Goal: Task Accomplishment & Management: Manage account settings

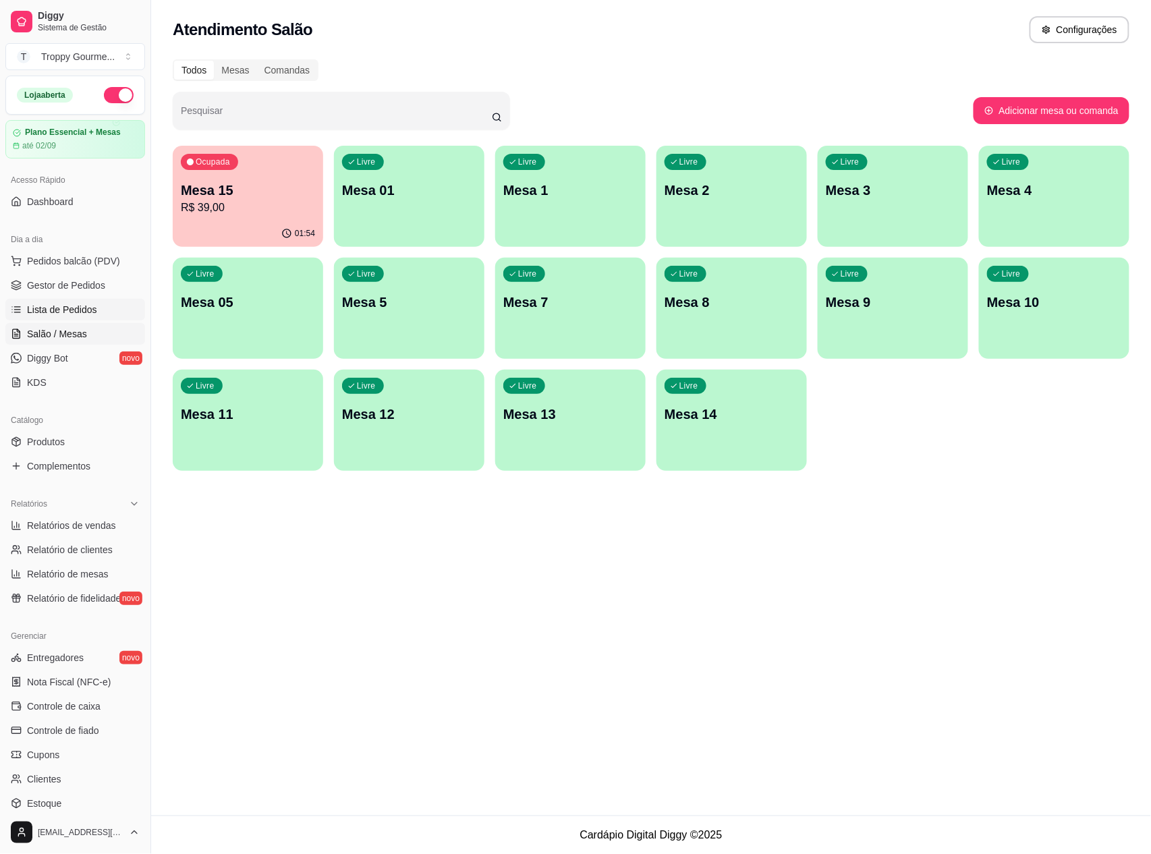
click at [92, 313] on span "Lista de Pedidos" at bounding box center [62, 309] width 70 height 13
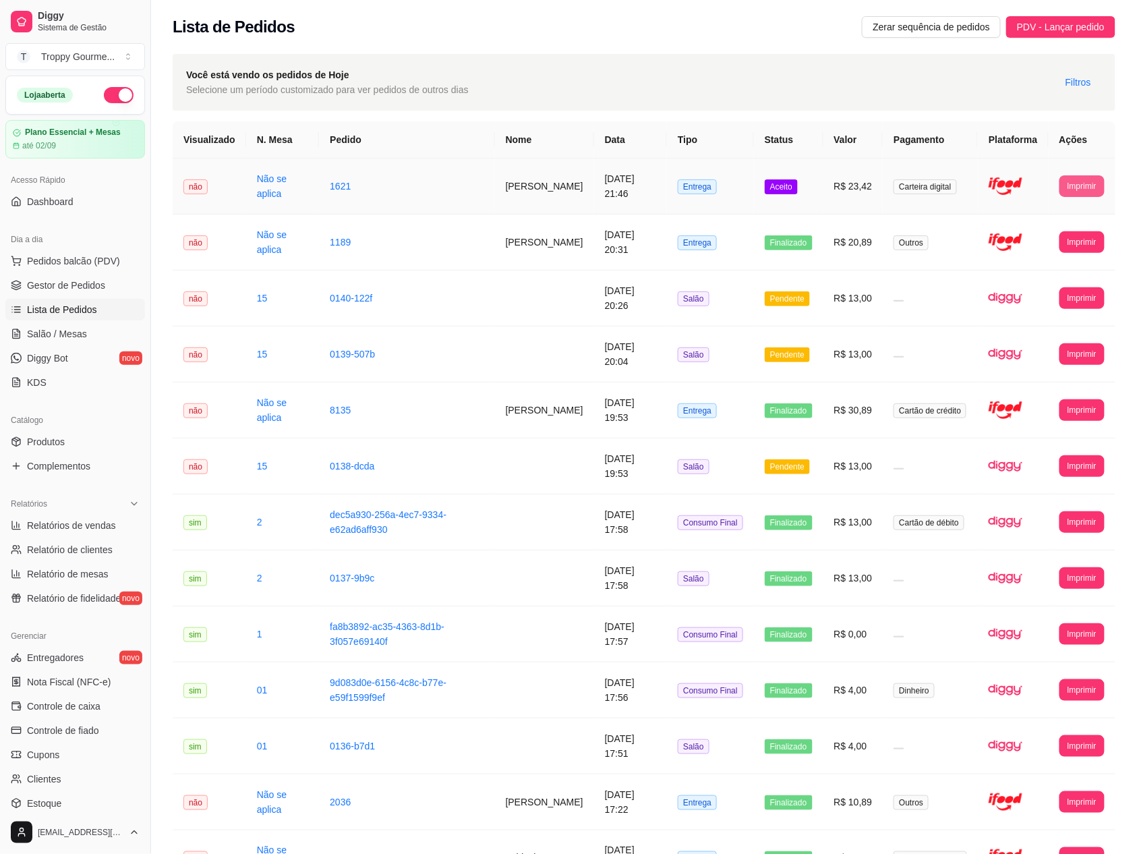
click at [1085, 195] on button "Imprimir" at bounding box center [1082, 186] width 45 height 22
click at [1068, 239] on button "IMPRESSORA" at bounding box center [1057, 233] width 94 height 21
click at [1086, 183] on button "Imprimir" at bounding box center [1082, 185] width 44 height 21
click at [1080, 230] on button "IMPRESSORA" at bounding box center [1057, 233] width 94 height 21
click at [1081, 184] on button "Imprimir" at bounding box center [1082, 185] width 44 height 21
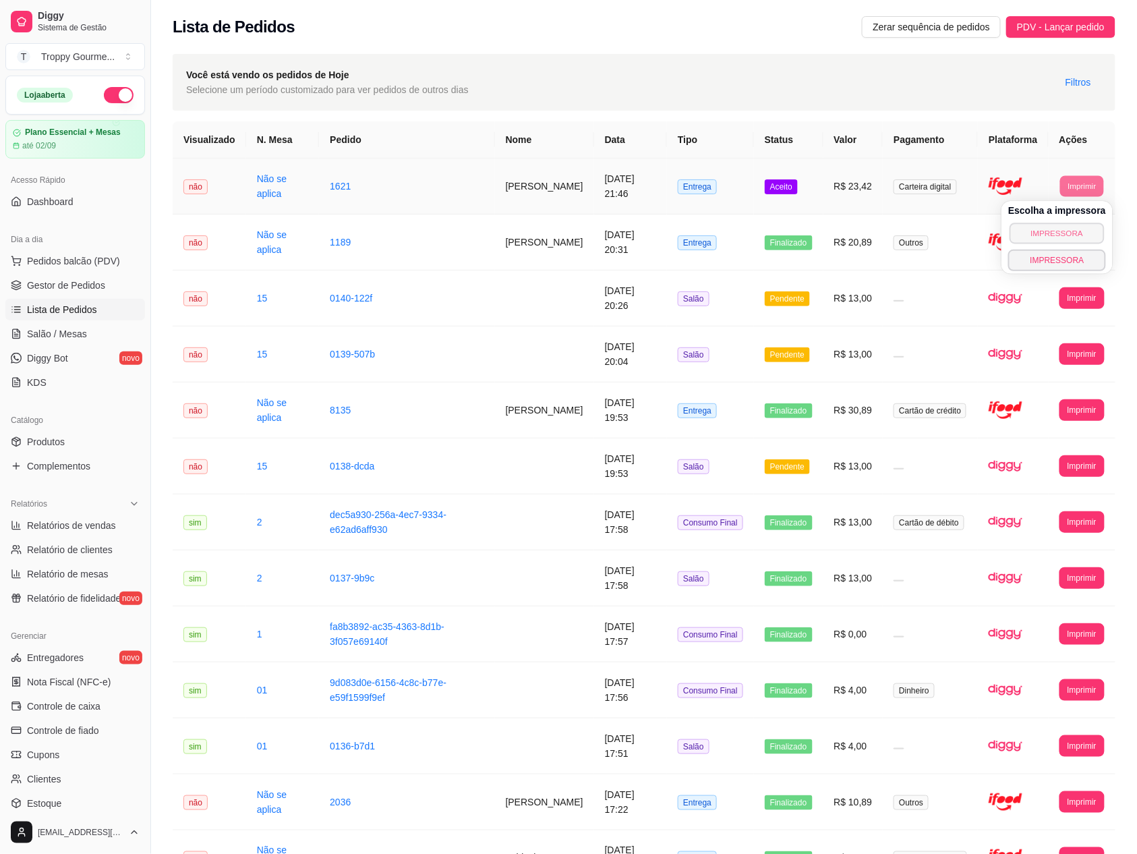
click at [1063, 227] on button "IMPRESSORA" at bounding box center [1057, 233] width 94 height 21
click at [1085, 184] on button "Imprimir" at bounding box center [1082, 185] width 44 height 21
click at [1076, 230] on button "IMPRESSORA" at bounding box center [1057, 233] width 94 height 21
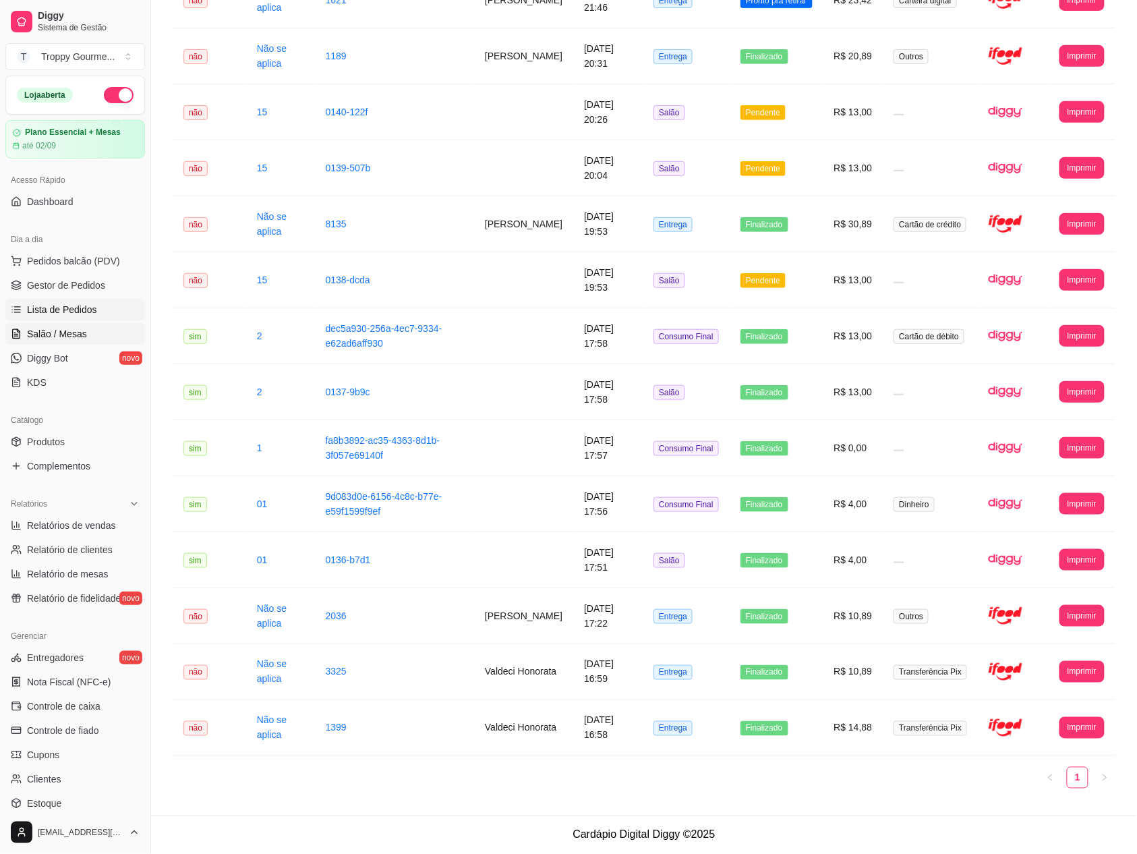
click at [46, 330] on span "Salão / Mesas" at bounding box center [57, 333] width 60 height 13
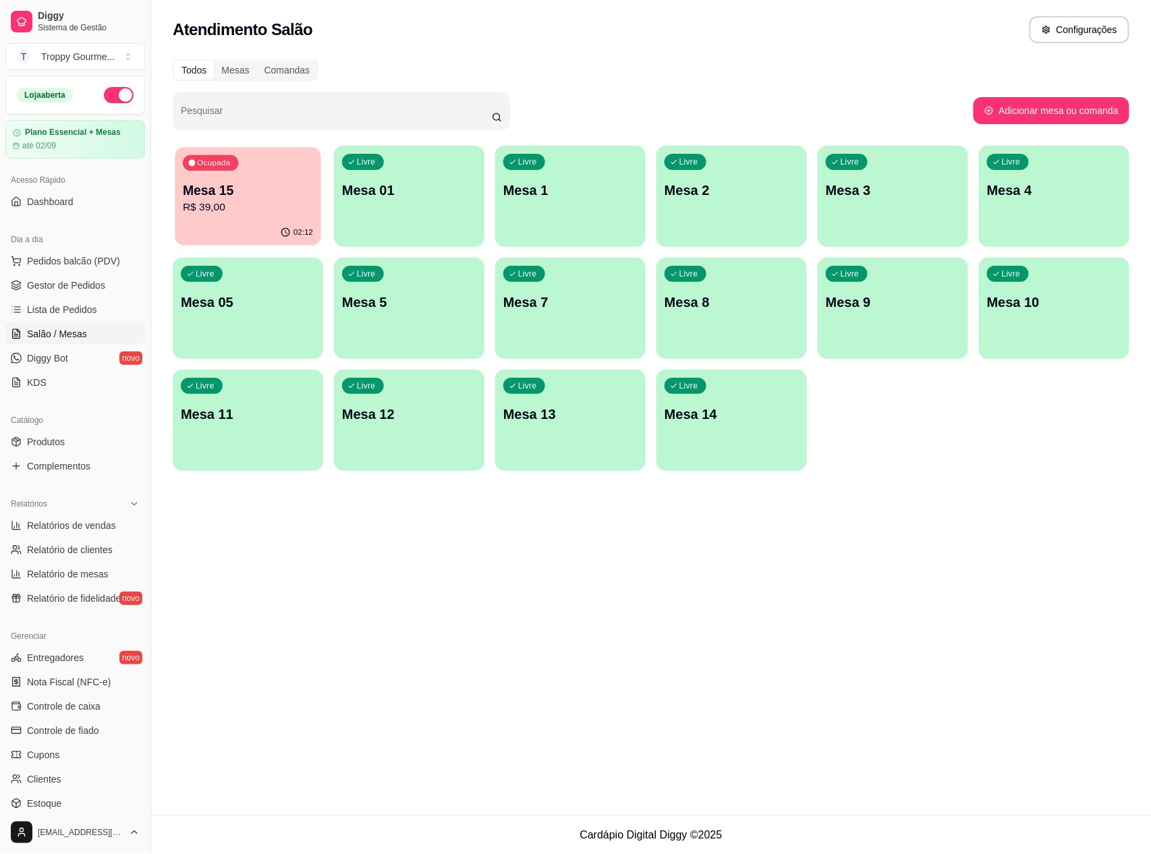
click at [293, 188] on p "Mesa 15" at bounding box center [248, 190] width 130 height 18
click at [73, 281] on span "Gestor de Pedidos" at bounding box center [66, 285] width 78 height 13
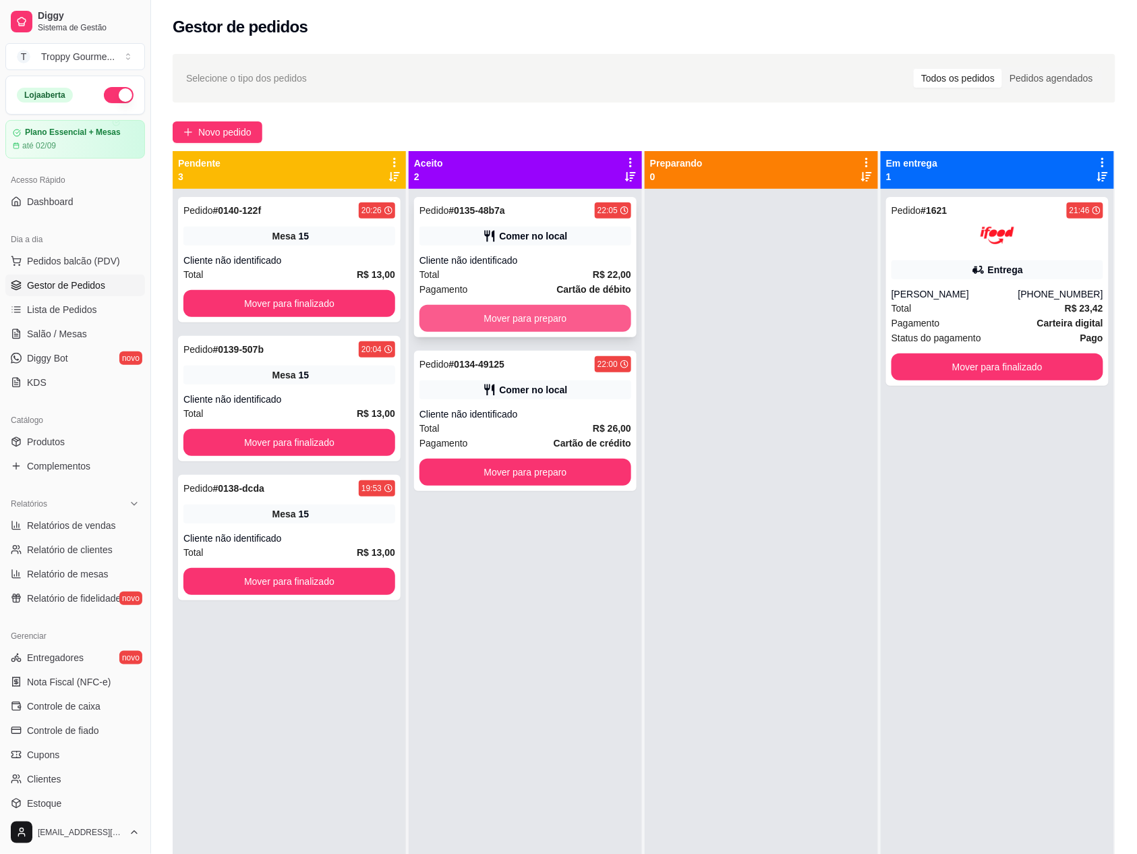
click at [606, 324] on button "Mover para preparo" at bounding box center [526, 318] width 212 height 27
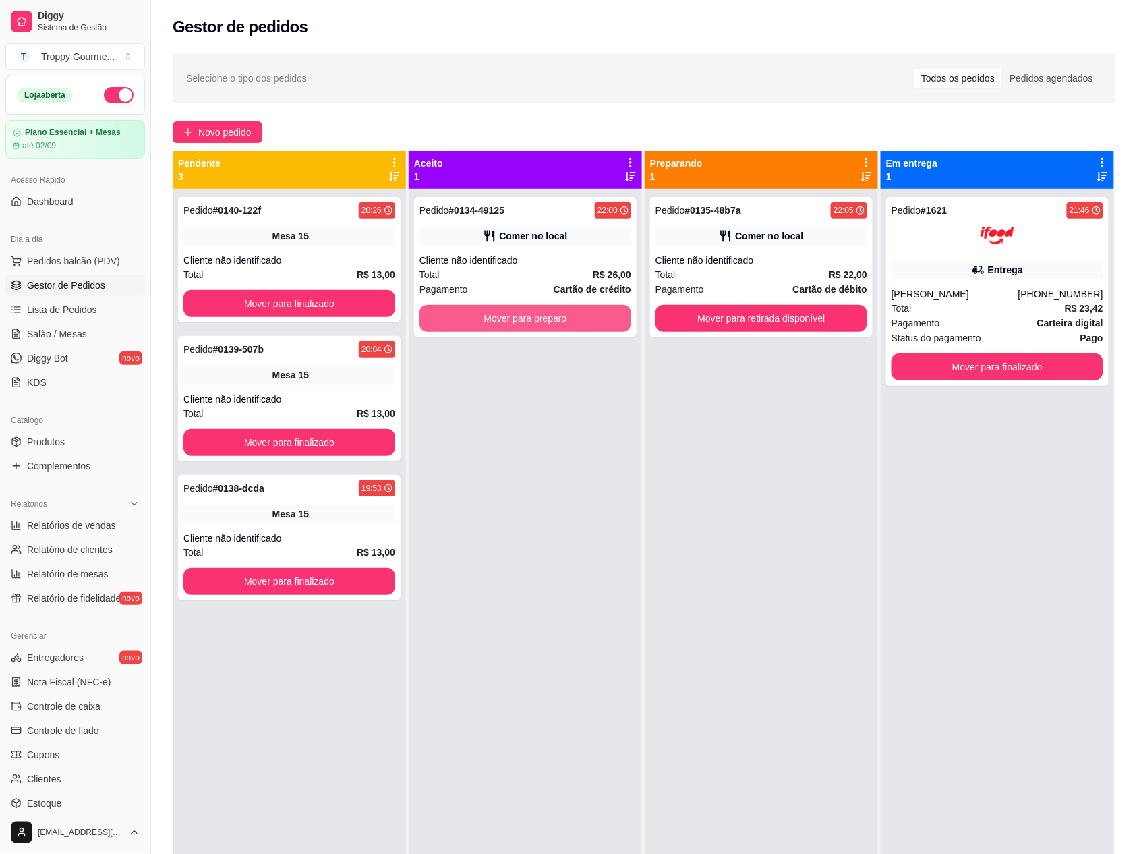
click at [606, 324] on button "Mover para preparo" at bounding box center [526, 318] width 212 height 27
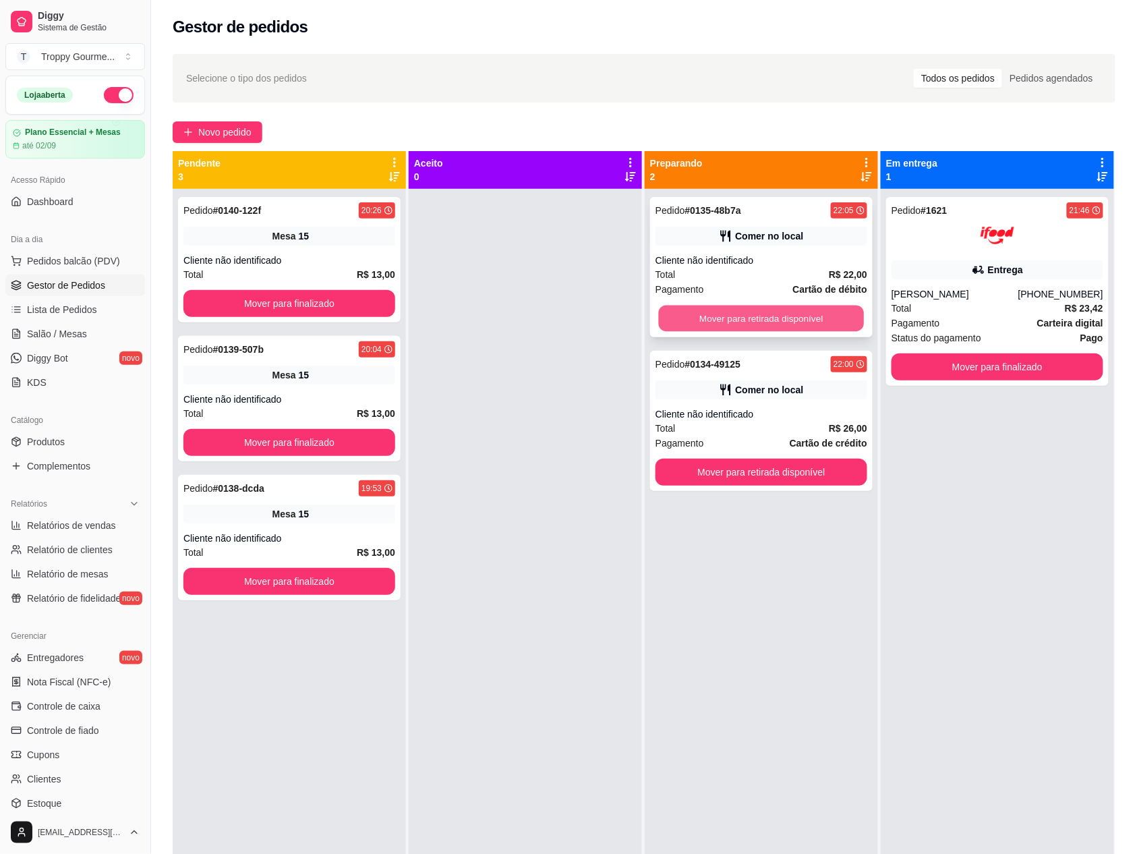
click at [830, 314] on button "Mover para retirada disponível" at bounding box center [762, 319] width 206 height 26
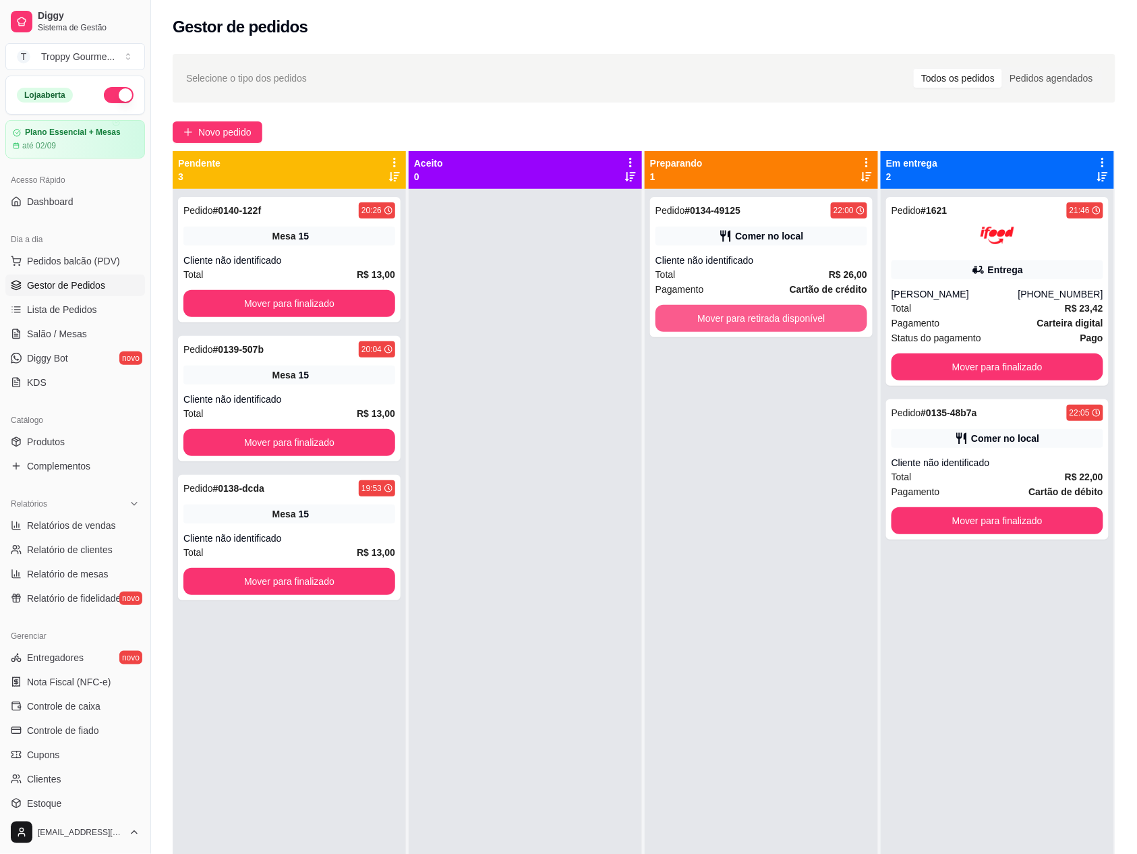
click at [830, 314] on button "Mover para retirada disponível" at bounding box center [762, 318] width 212 height 27
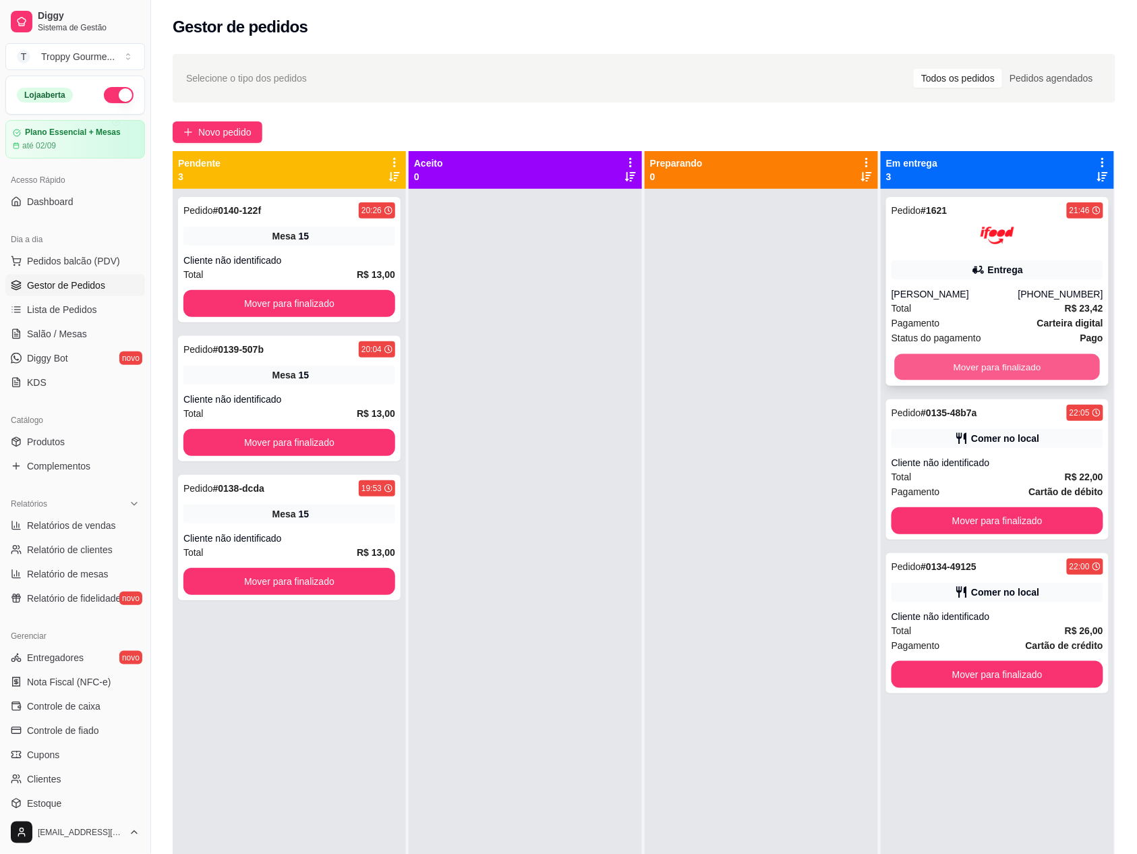
click at [1066, 359] on button "Mover para finalizado" at bounding box center [998, 367] width 206 height 26
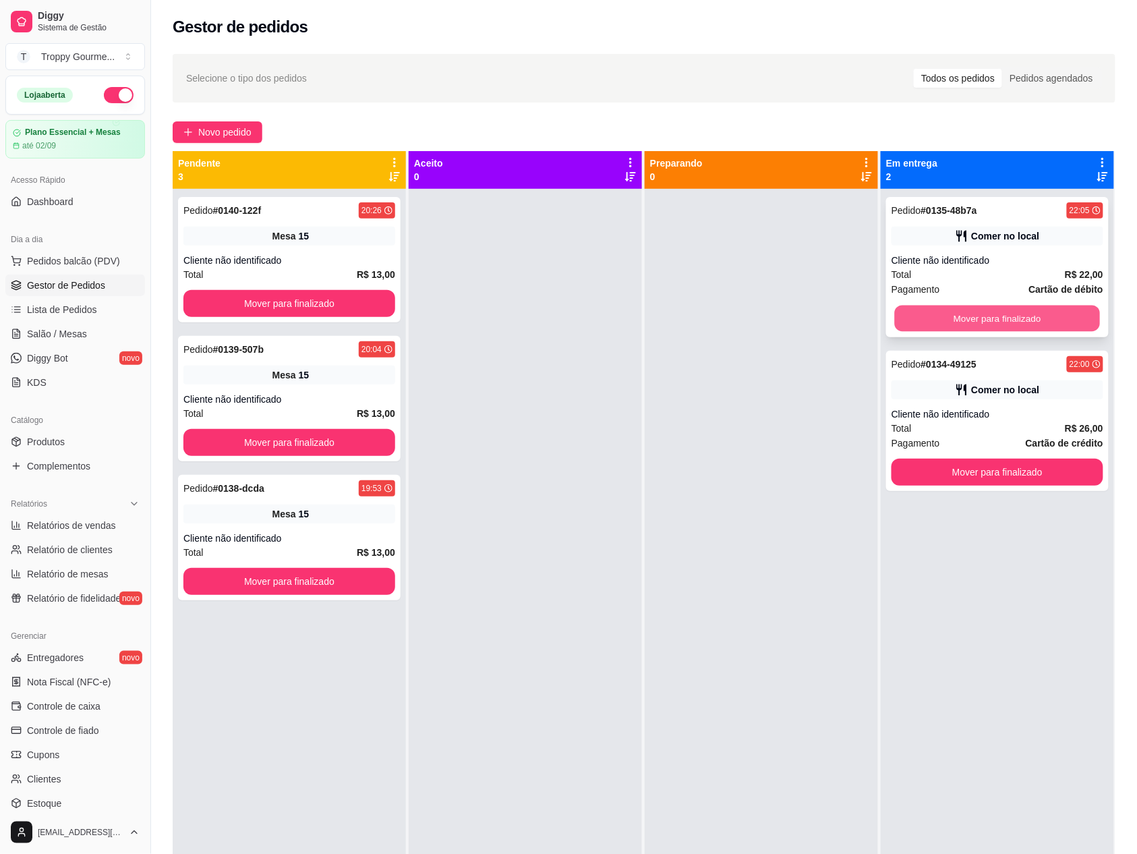
click at [1063, 316] on button "Mover para finalizado" at bounding box center [998, 319] width 206 height 26
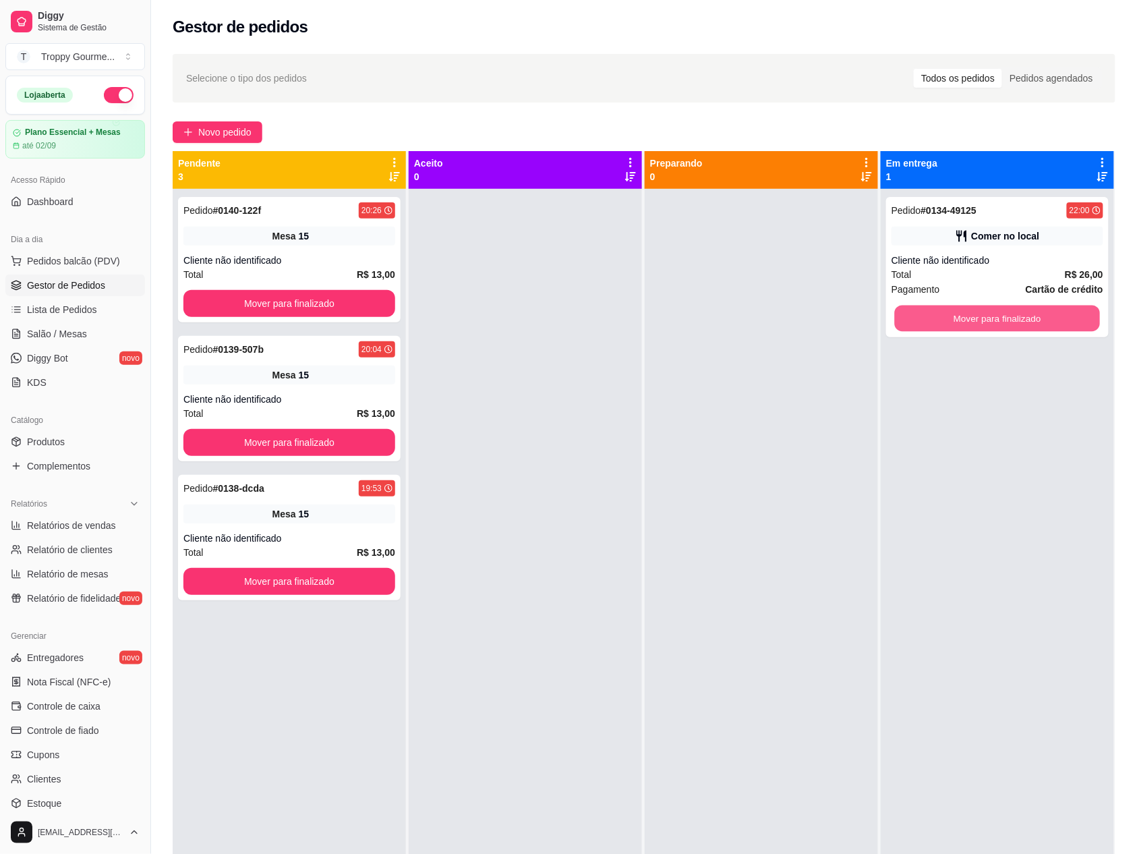
click at [1063, 316] on button "Mover para finalizado" at bounding box center [998, 319] width 206 height 26
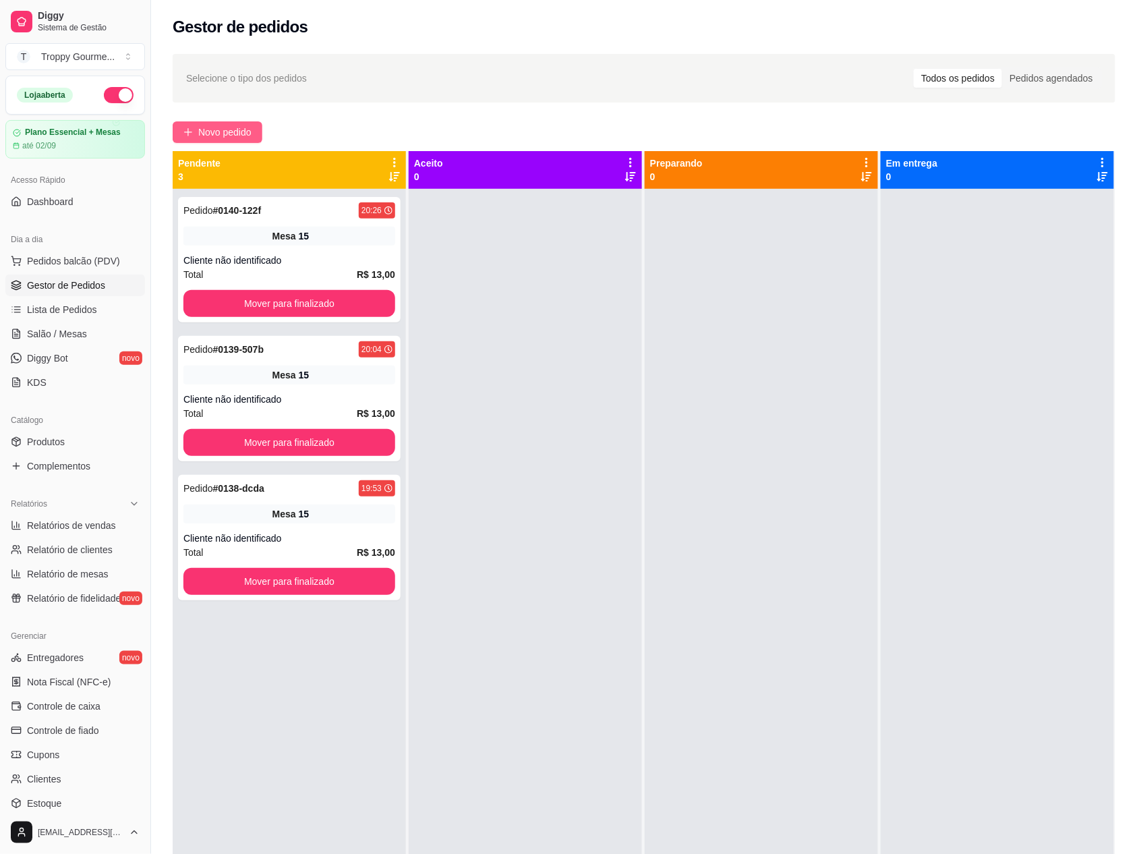
click at [222, 130] on span "Novo pedido" at bounding box center [224, 132] width 53 height 15
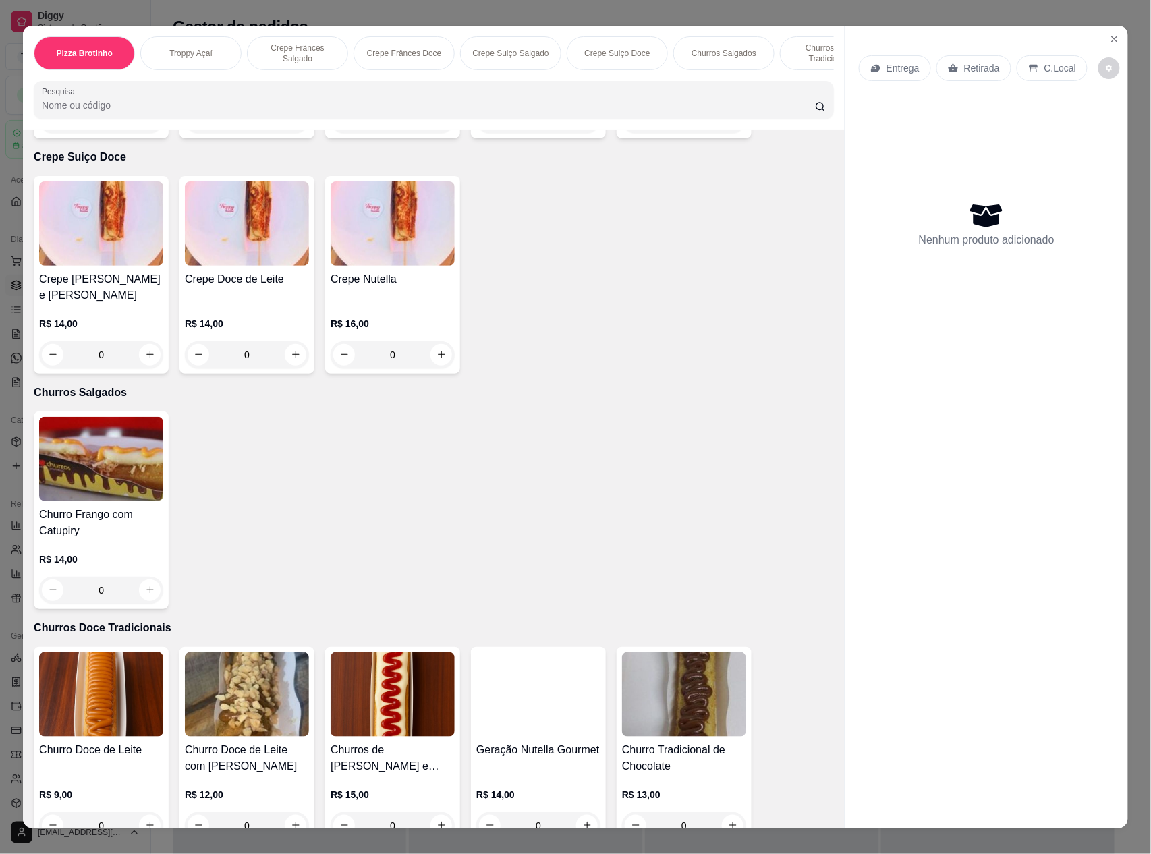
scroll to position [1889, 0]
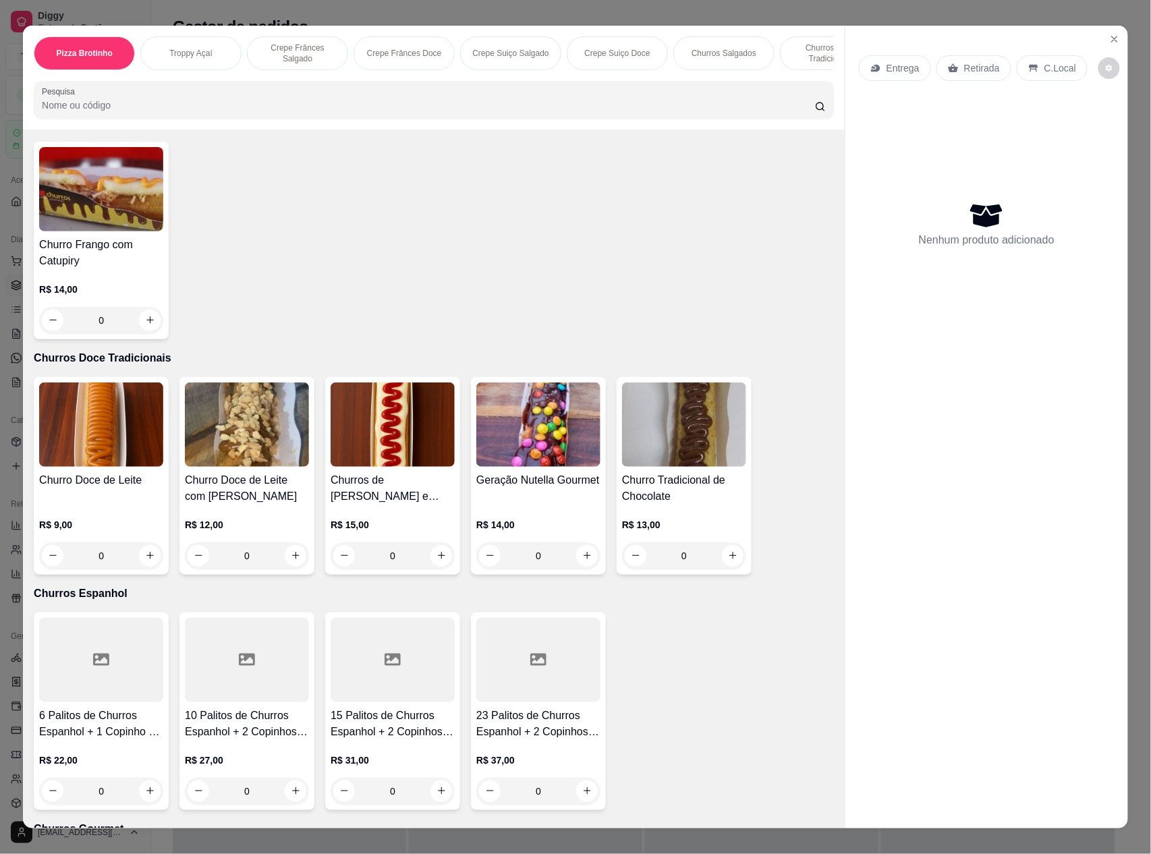
click at [127, 424] on img at bounding box center [101, 424] width 124 height 84
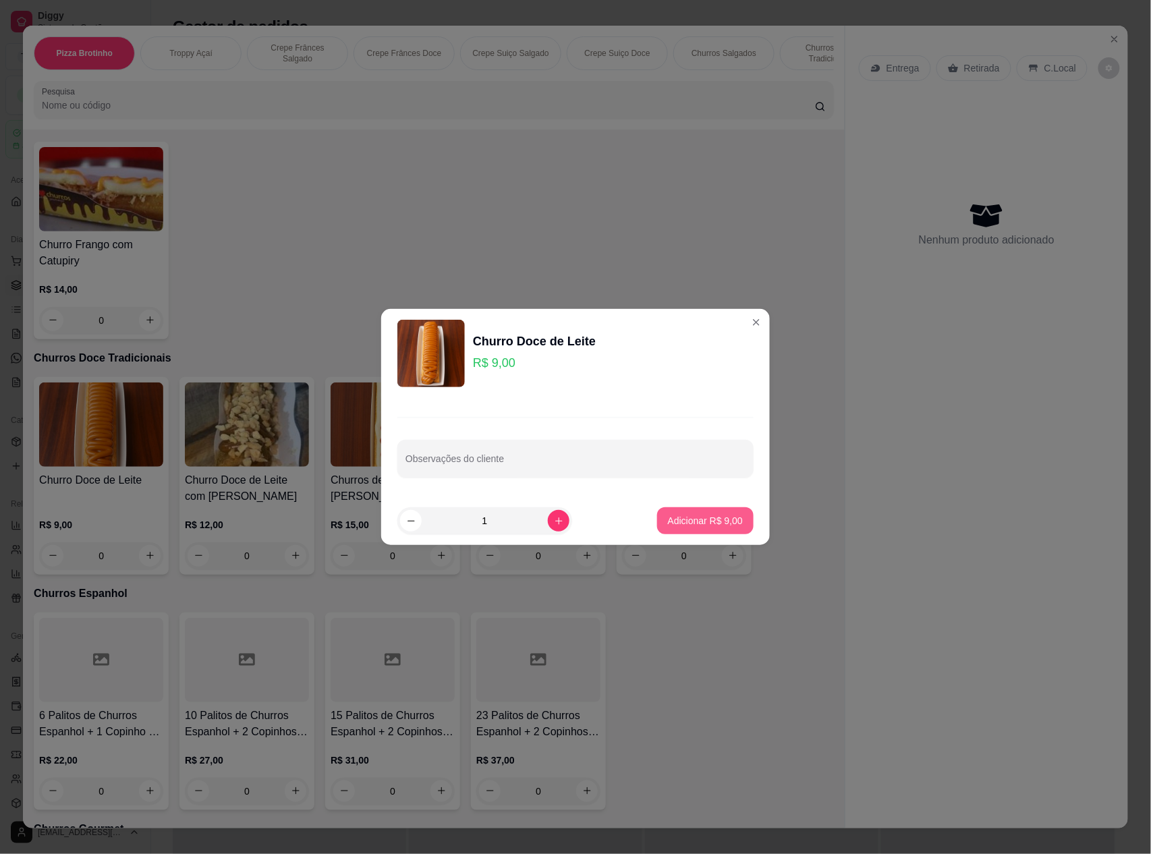
click at [697, 521] on p "Adicionar R$ 9,00" at bounding box center [705, 520] width 75 height 13
type input "1"
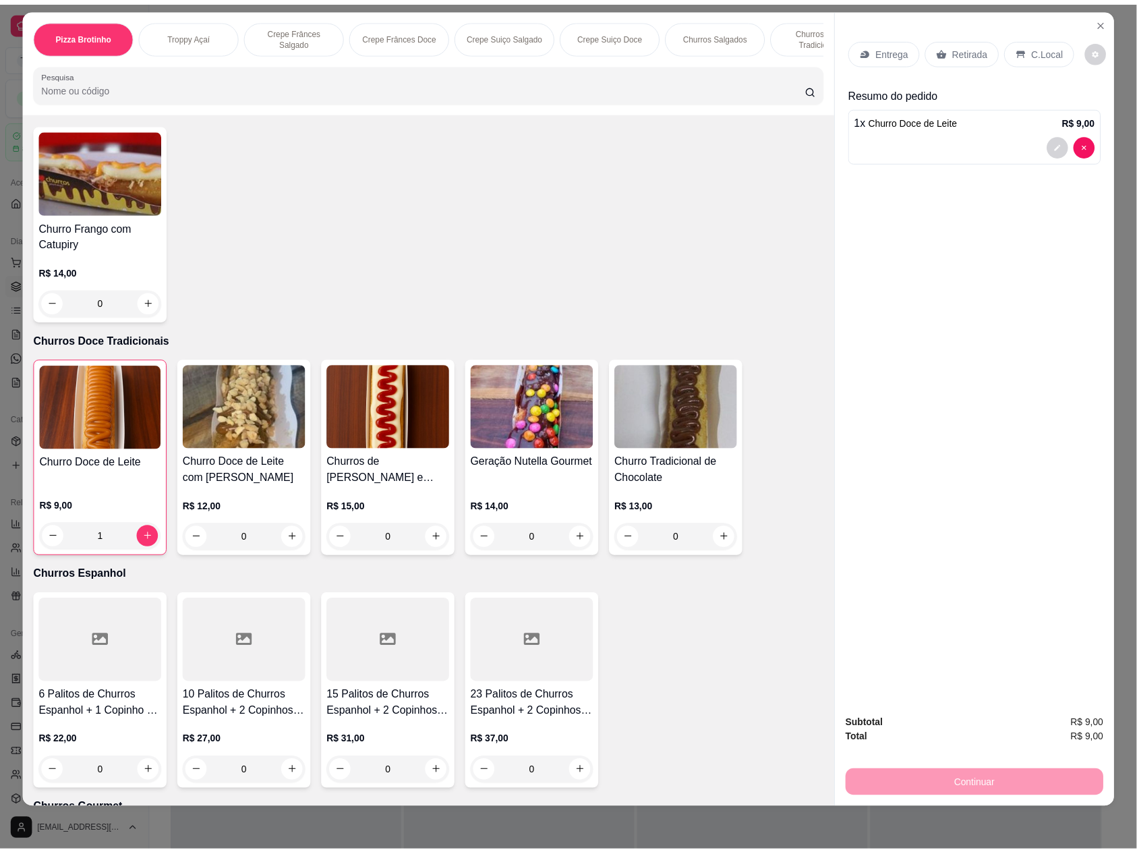
scroll to position [0, 0]
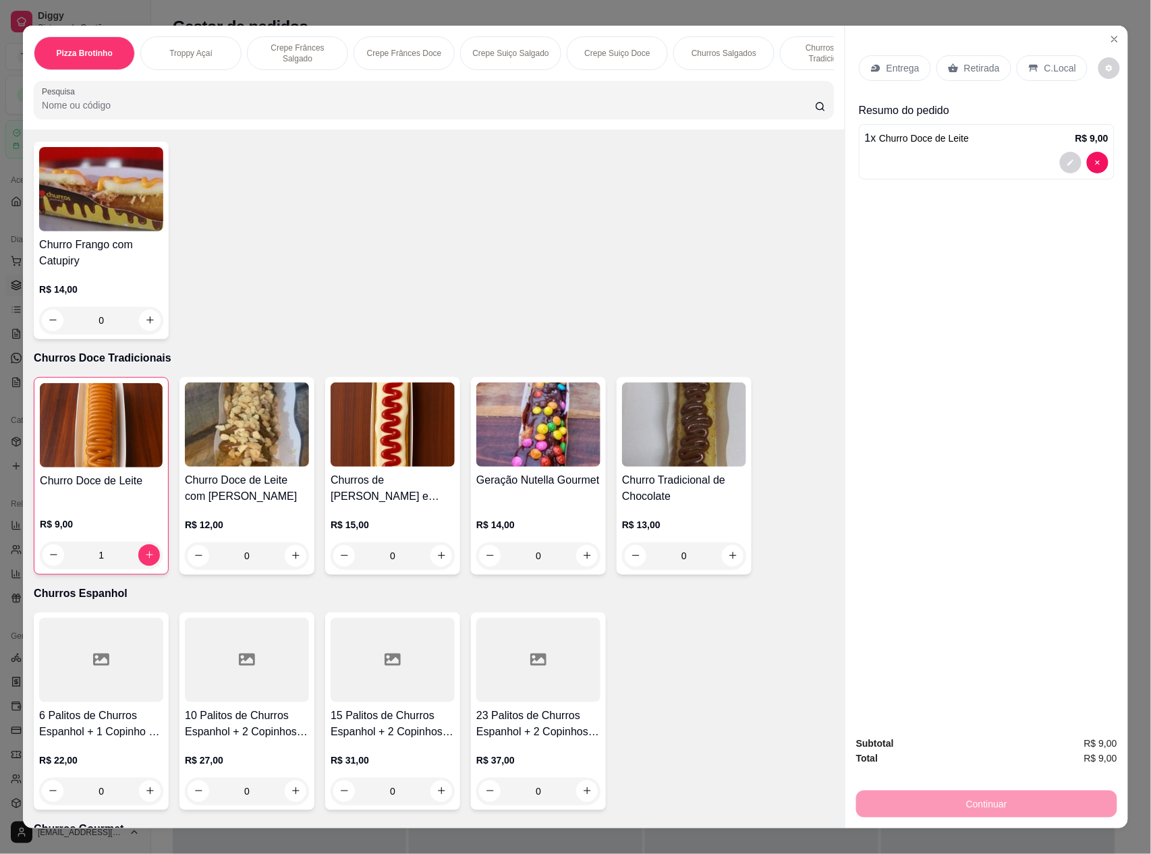
click at [1053, 65] on p "C.Local" at bounding box center [1060, 67] width 32 height 13
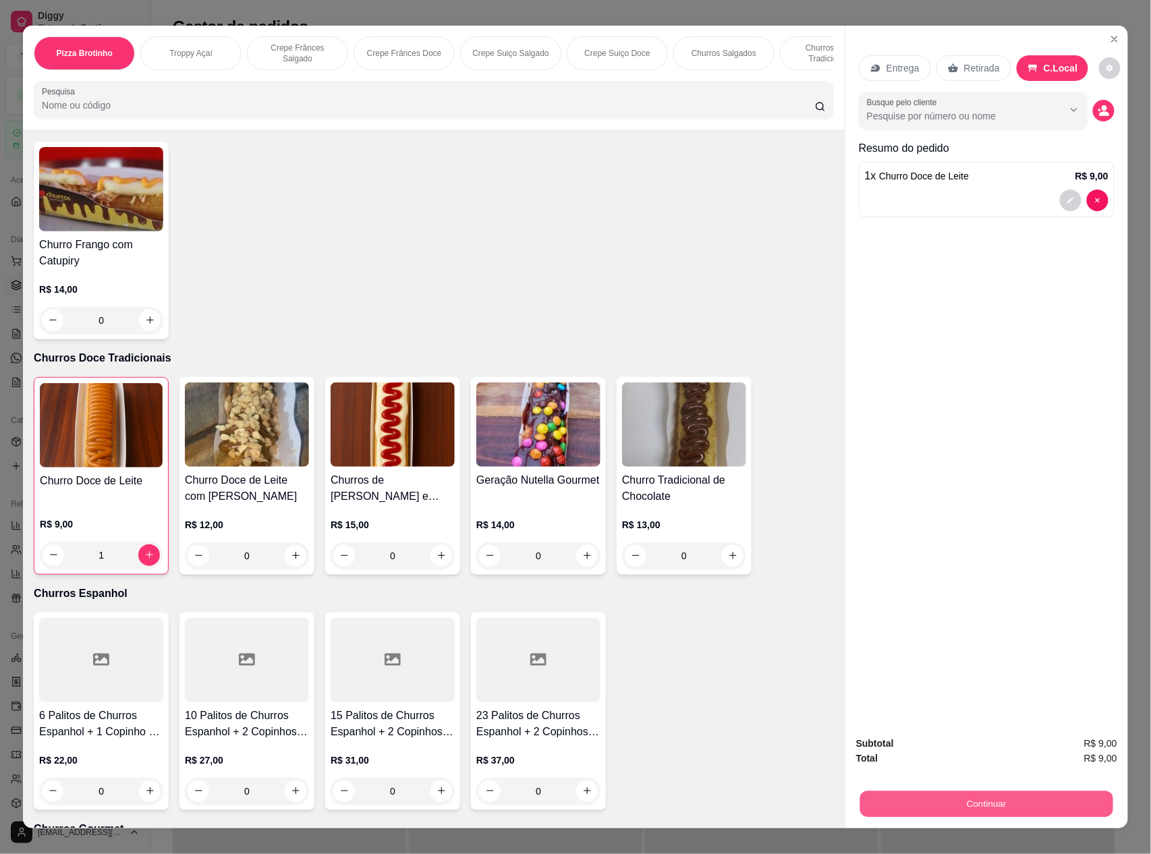
click at [1005, 797] on button "Continuar" at bounding box center [986, 804] width 253 height 26
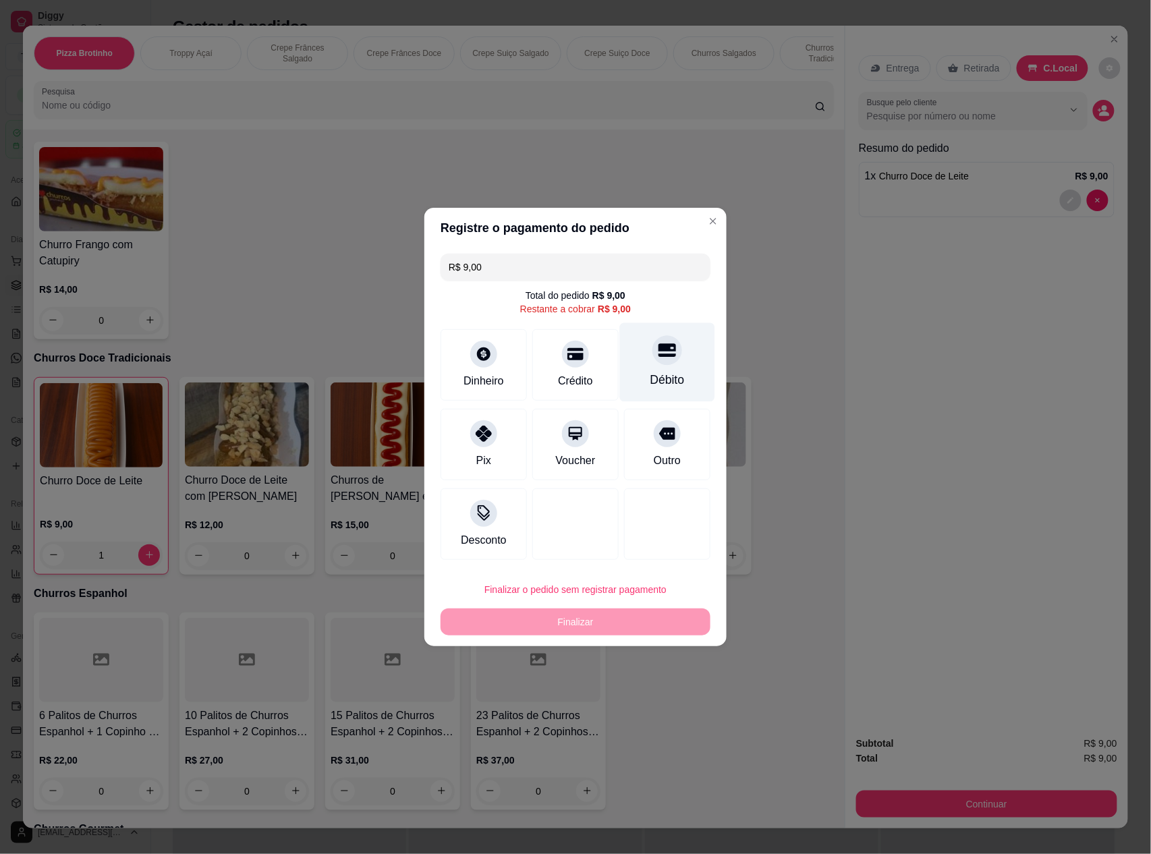
click at [662, 352] on icon at bounding box center [667, 350] width 18 height 18
type input "R$ 0,00"
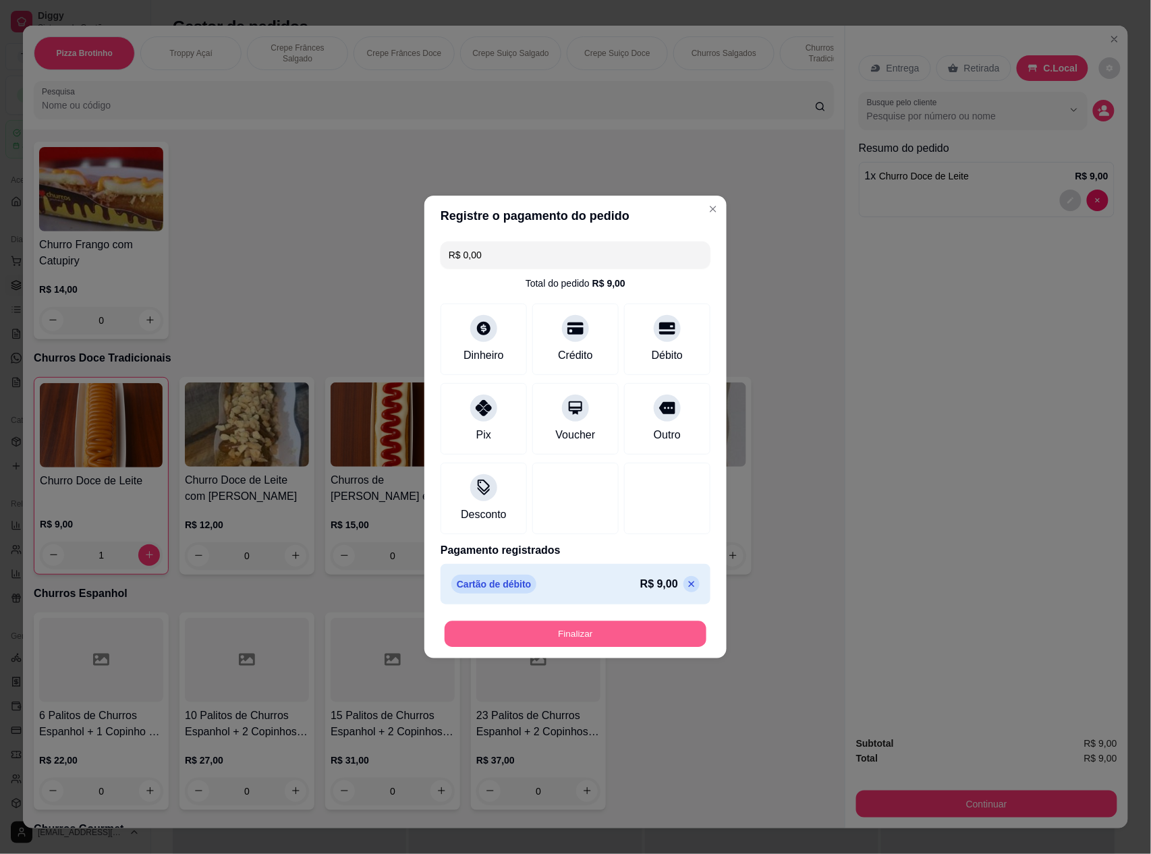
click at [562, 642] on button "Finalizar" at bounding box center [575, 634] width 262 height 26
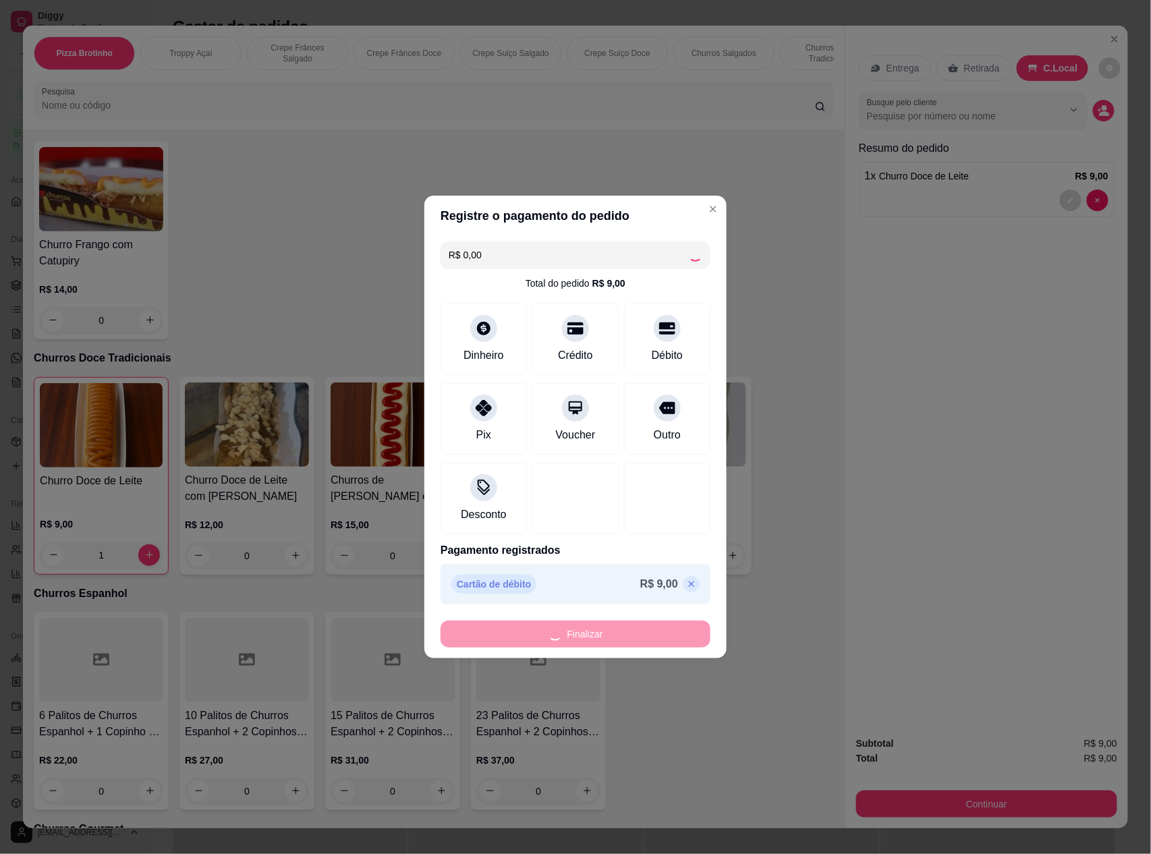
type input "0"
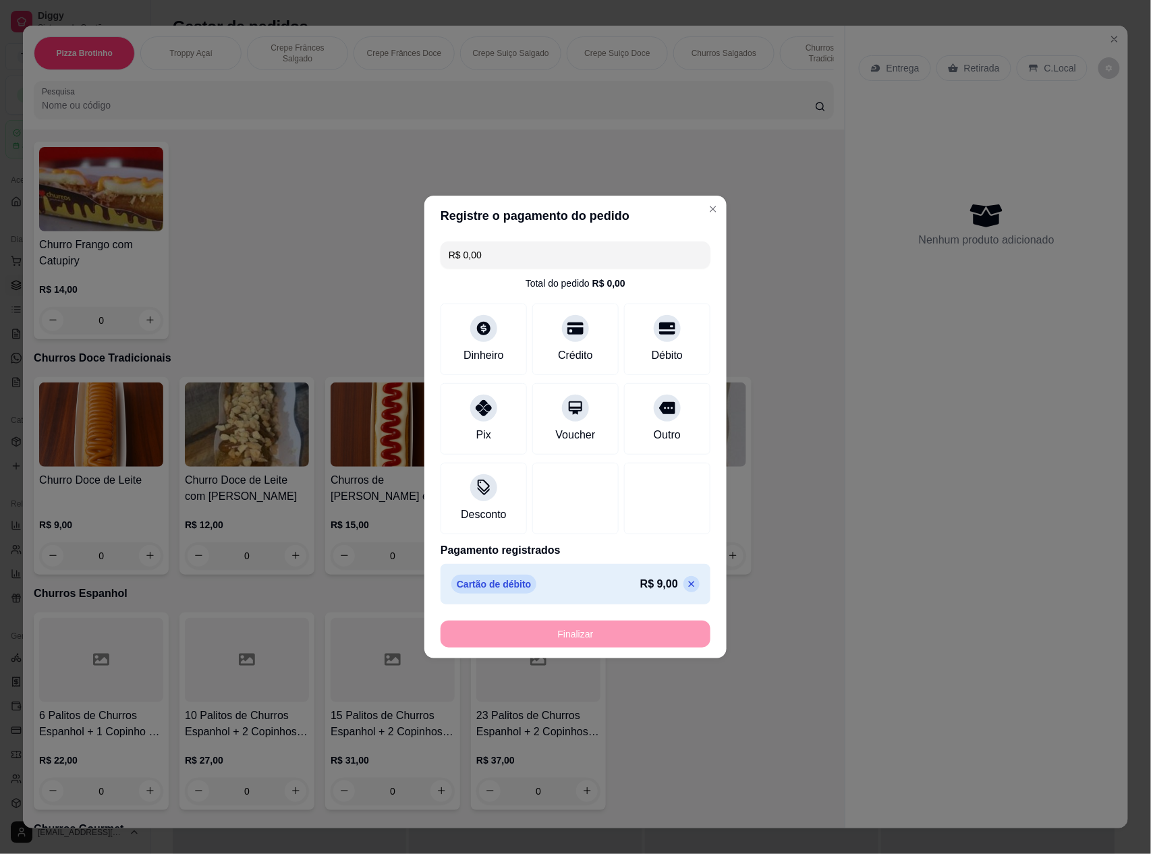
type input "-R$ 9,00"
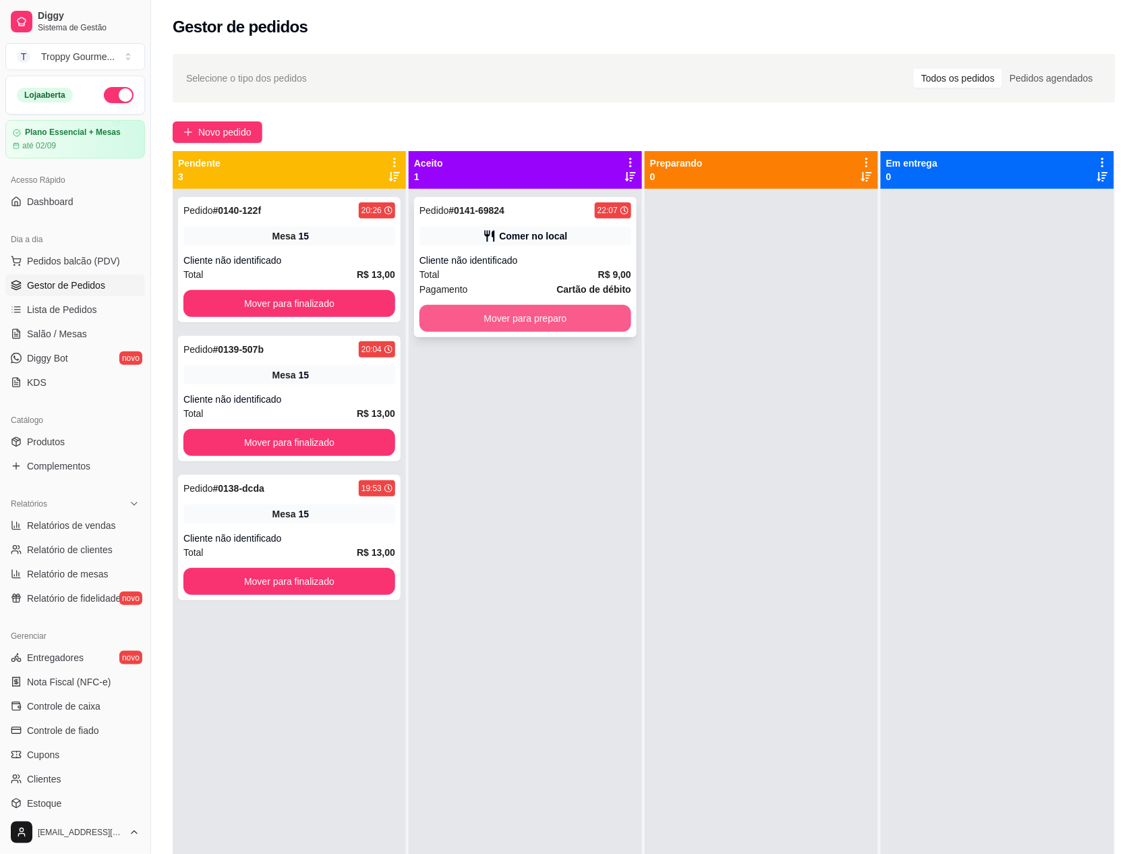
click at [596, 314] on button "Mover para preparo" at bounding box center [526, 318] width 212 height 27
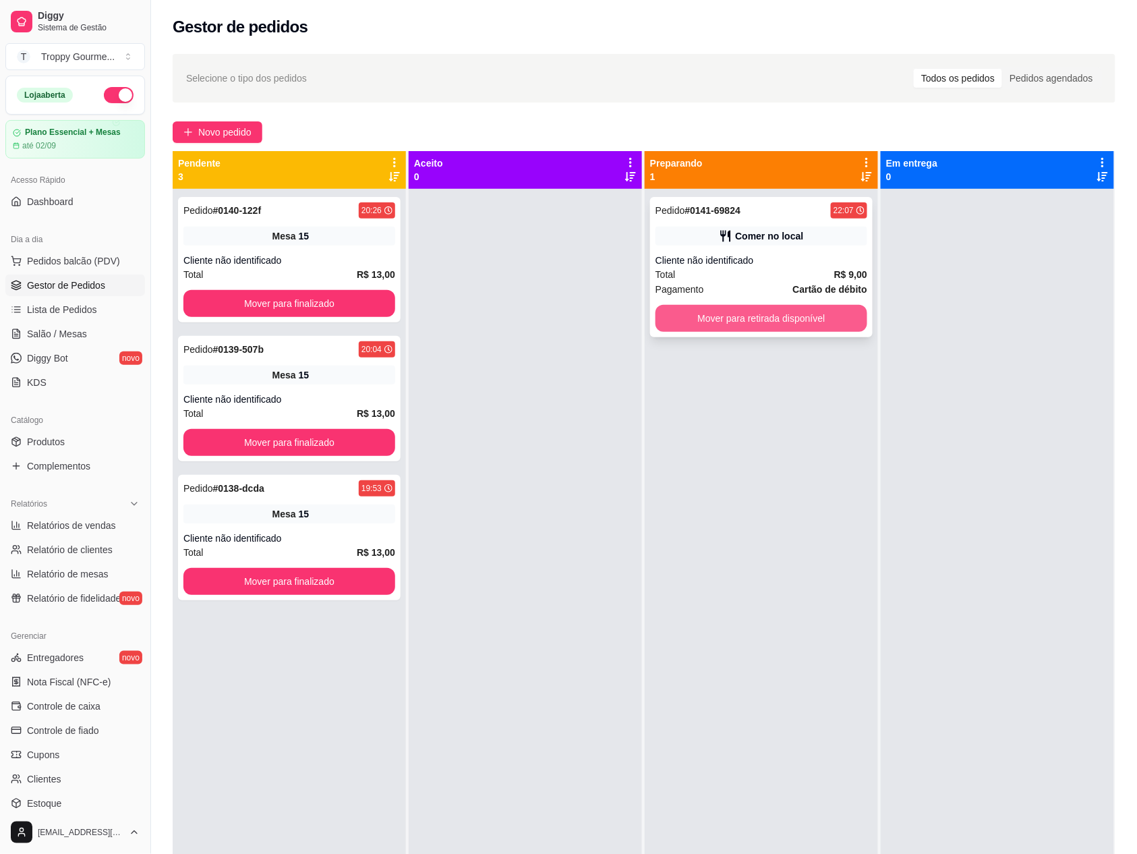
click at [843, 316] on button "Mover para retirada disponível" at bounding box center [762, 318] width 212 height 27
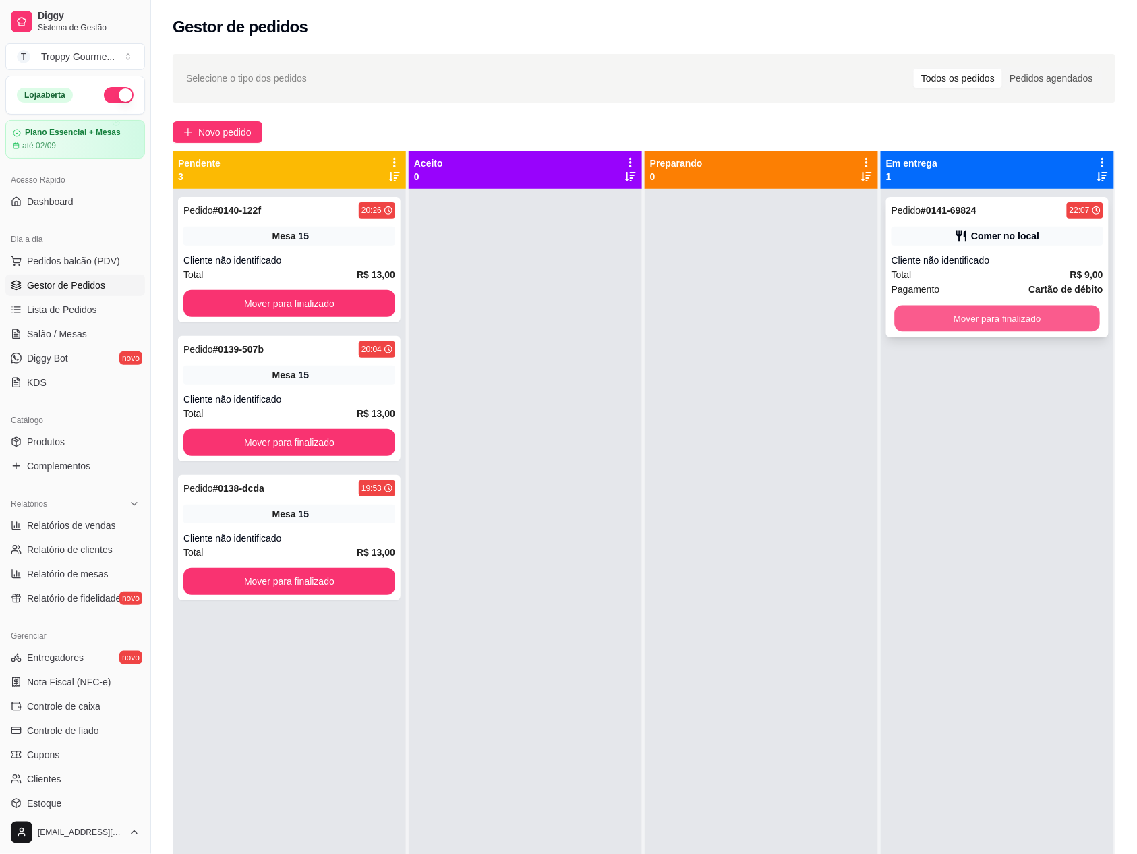
click at [916, 310] on button "Mover para finalizado" at bounding box center [998, 319] width 206 height 26
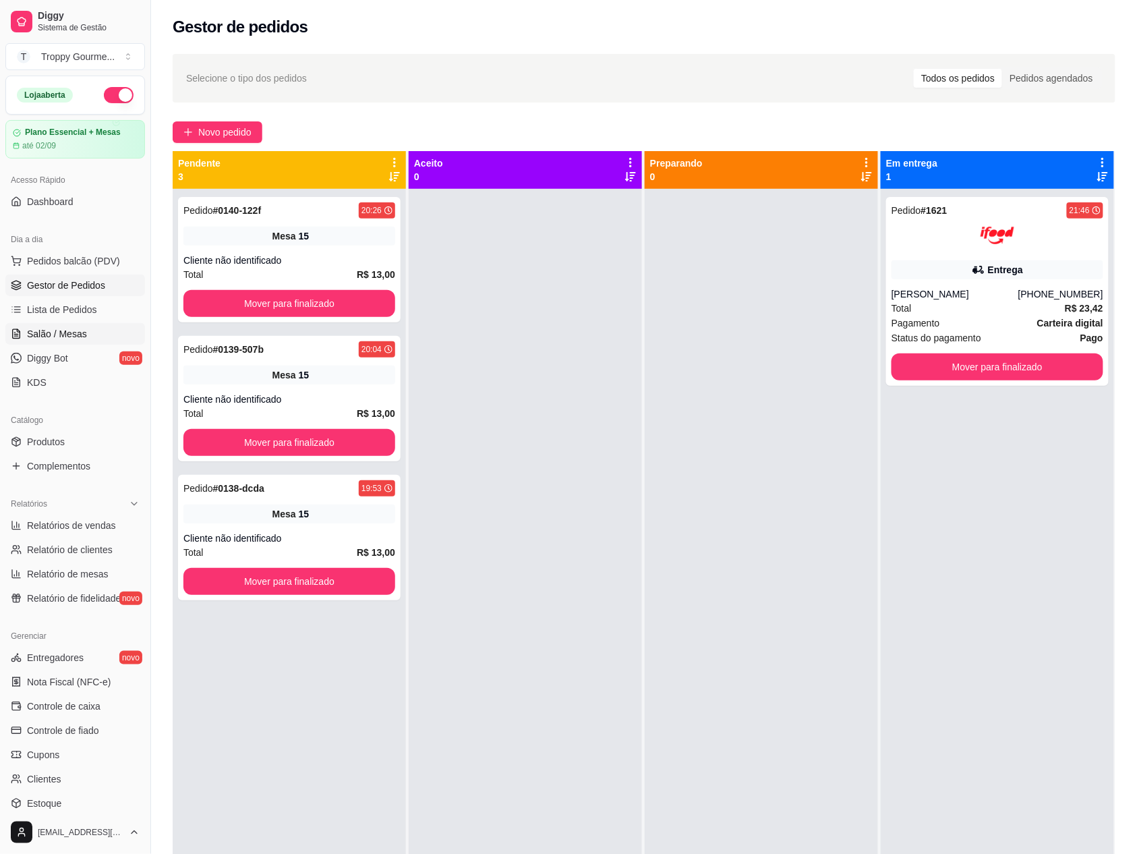
click at [41, 333] on span "Salão / Mesas" at bounding box center [57, 333] width 60 height 13
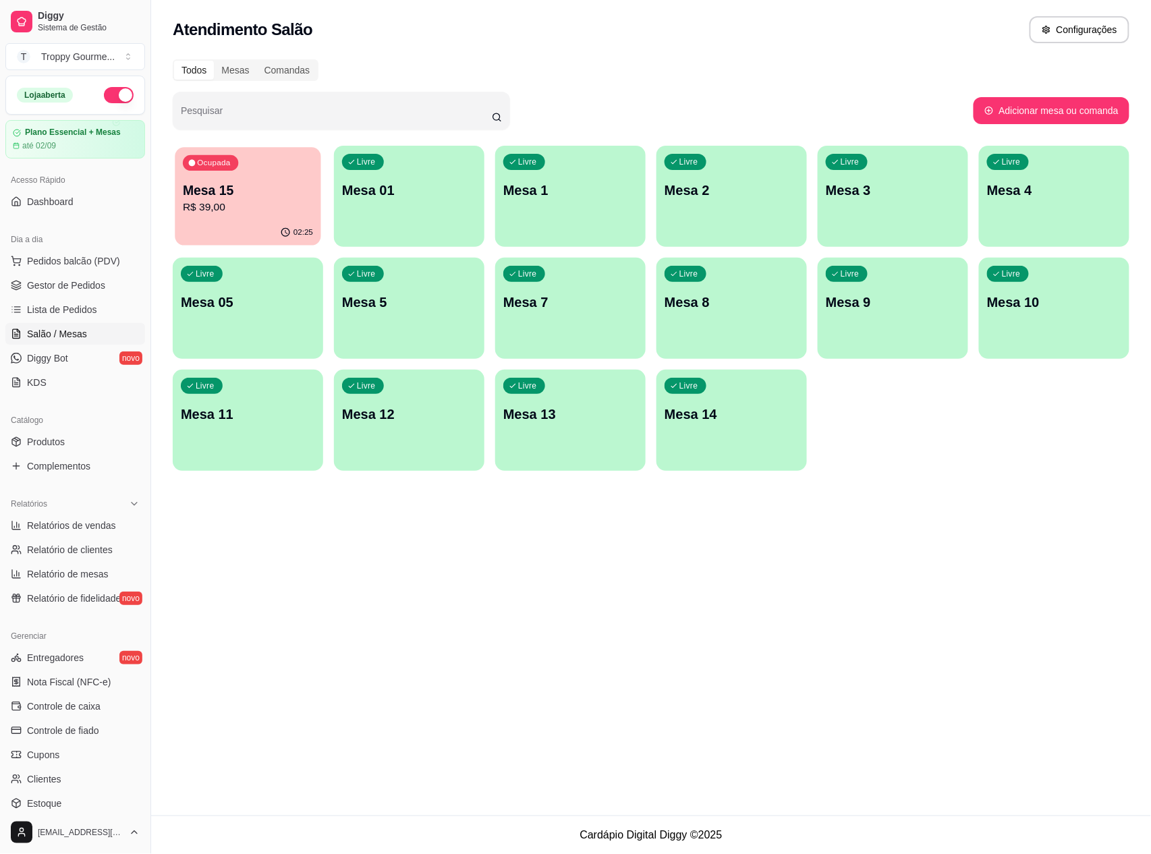
click at [262, 193] on p "Mesa 15" at bounding box center [248, 190] width 130 height 18
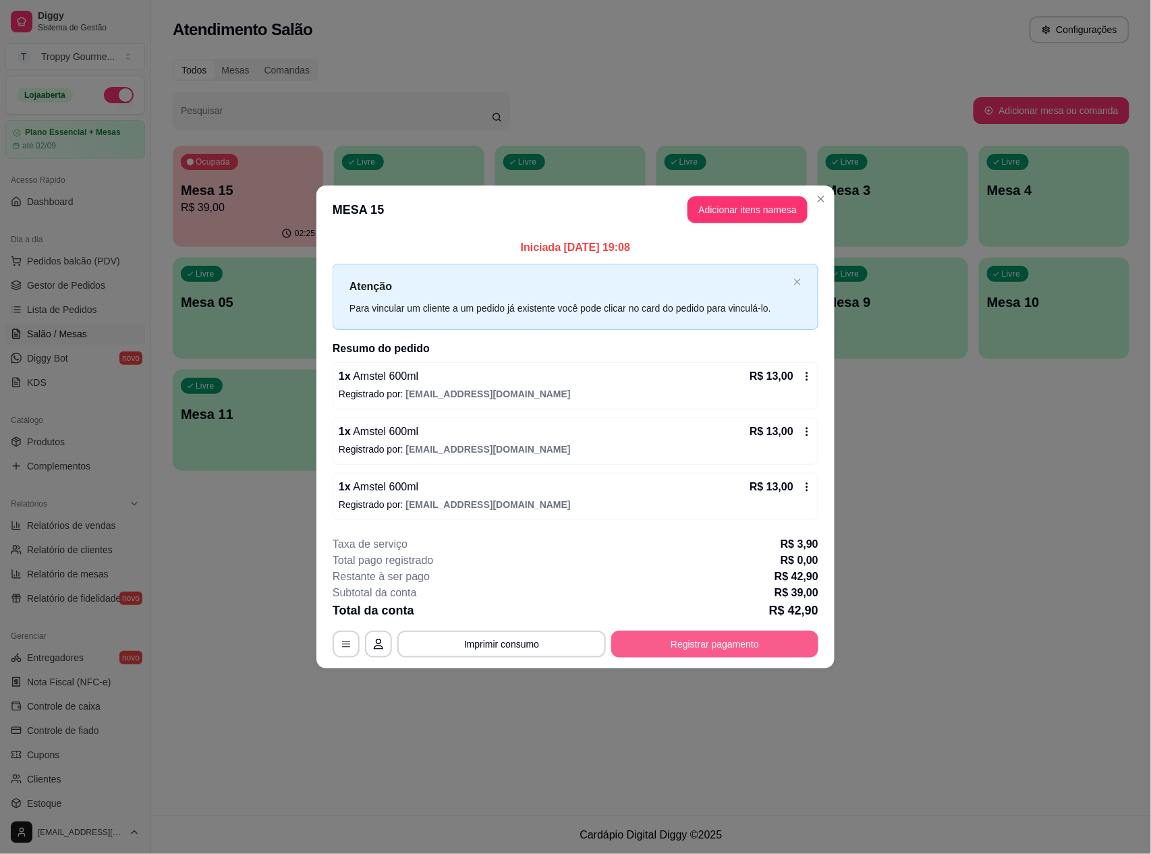
click at [743, 645] on button "Registrar pagamento" at bounding box center [714, 644] width 207 height 27
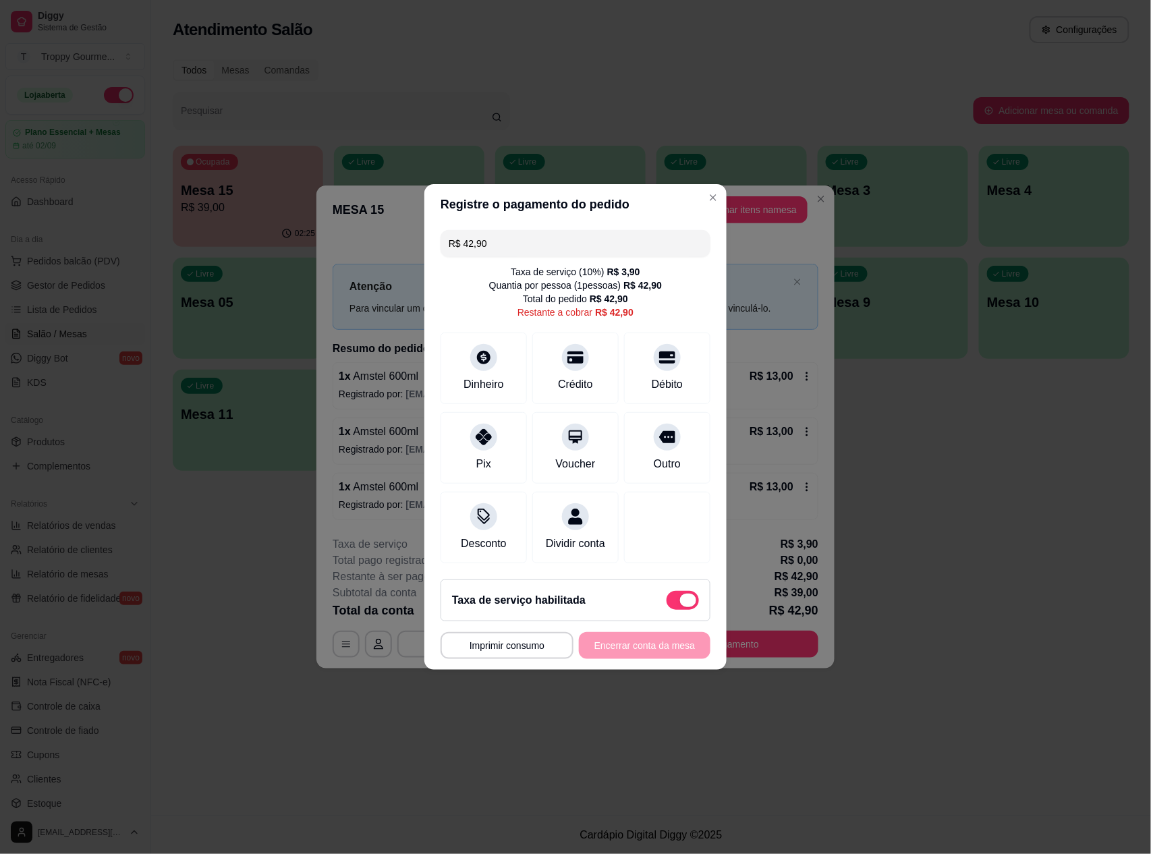
click at [680, 607] on span at bounding box center [688, 600] width 16 height 13
click at [674, 610] on input "checkbox" at bounding box center [670, 607] width 9 height 9
checkbox input "true"
type input "R$ 39,00"
checkbox input "false"
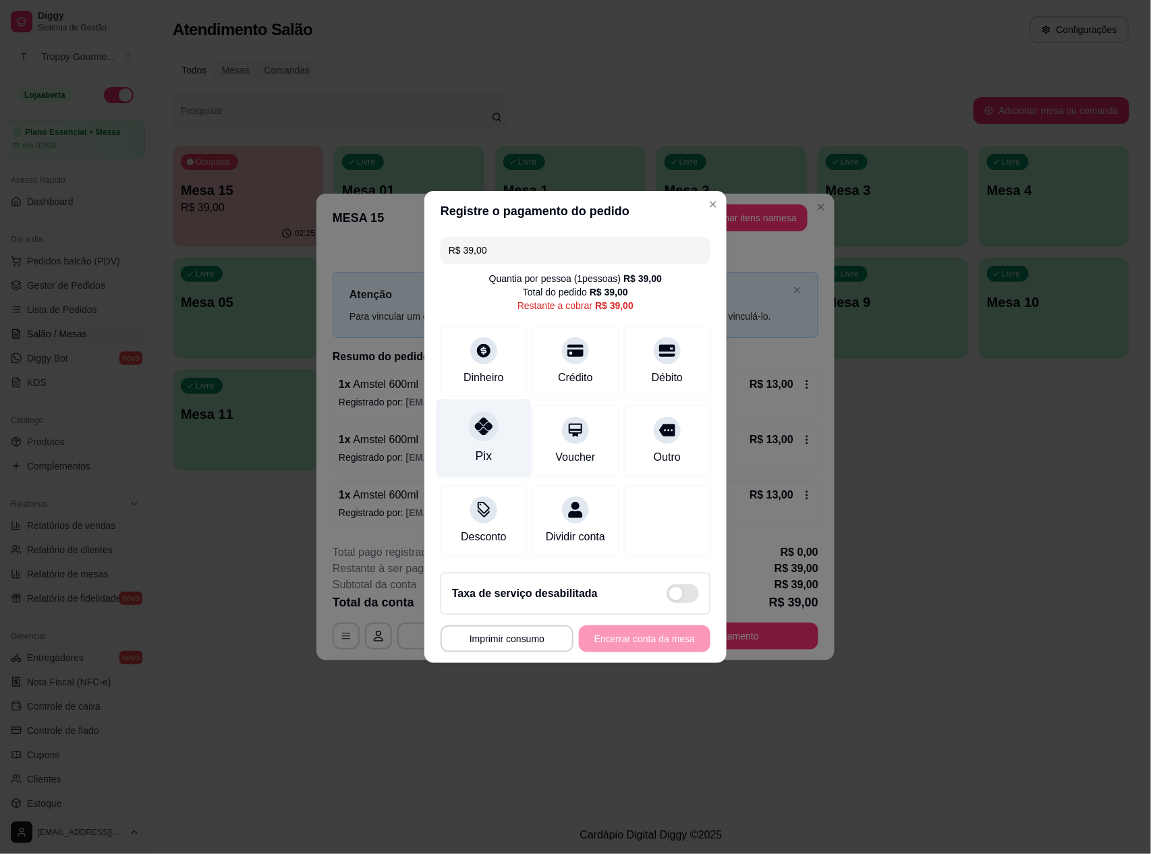
click at [482, 419] on icon at bounding box center [484, 427] width 18 height 18
type input "R$ 0,00"
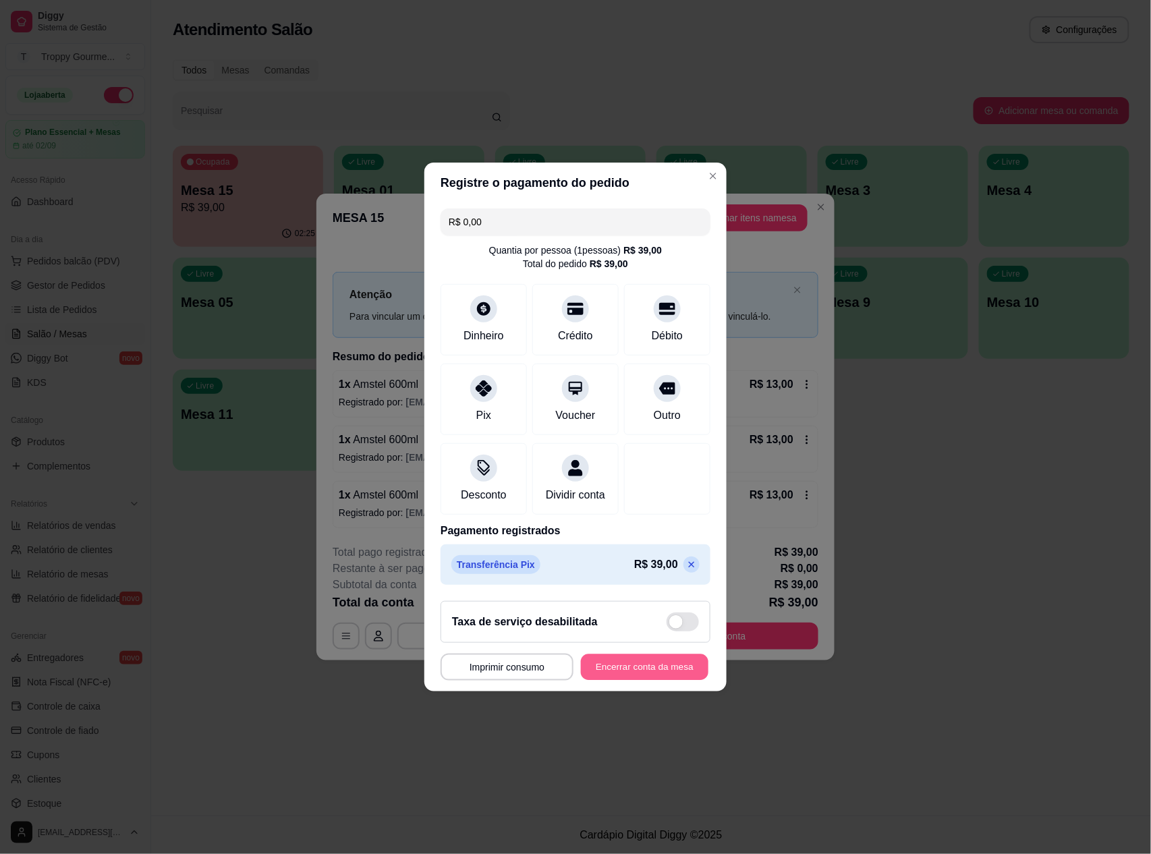
click at [638, 670] on button "Encerrar conta da mesa" at bounding box center [644, 667] width 127 height 26
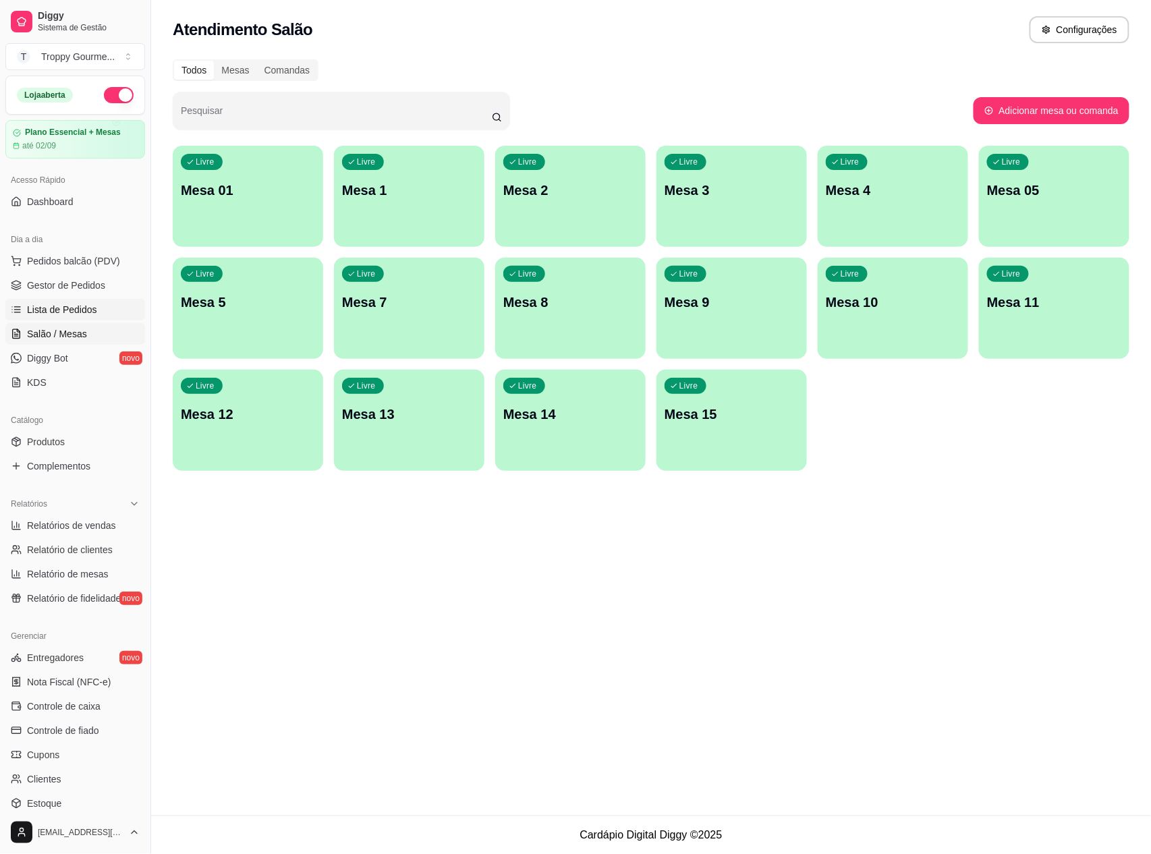
click at [67, 314] on span "Lista de Pedidos" at bounding box center [62, 309] width 70 height 13
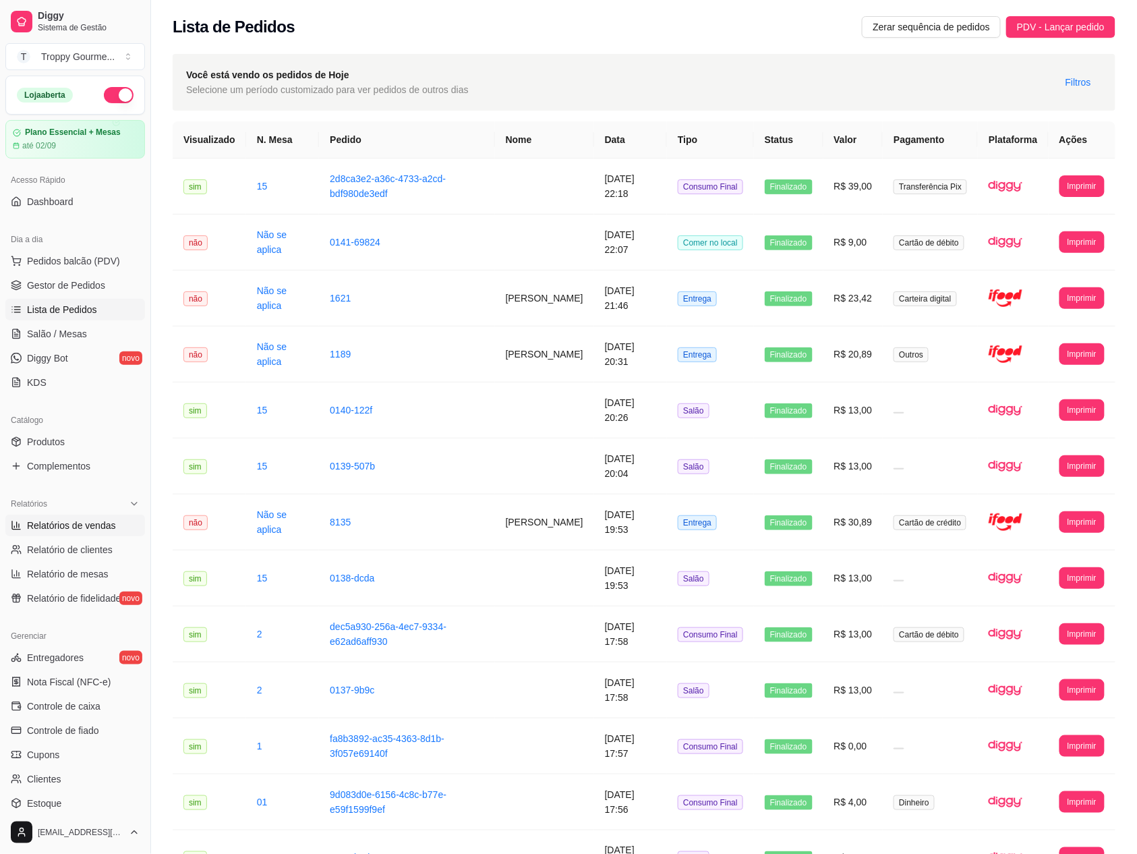
click at [63, 521] on span "Relatórios de vendas" at bounding box center [71, 525] width 89 height 13
select select "ALL"
select select "0"
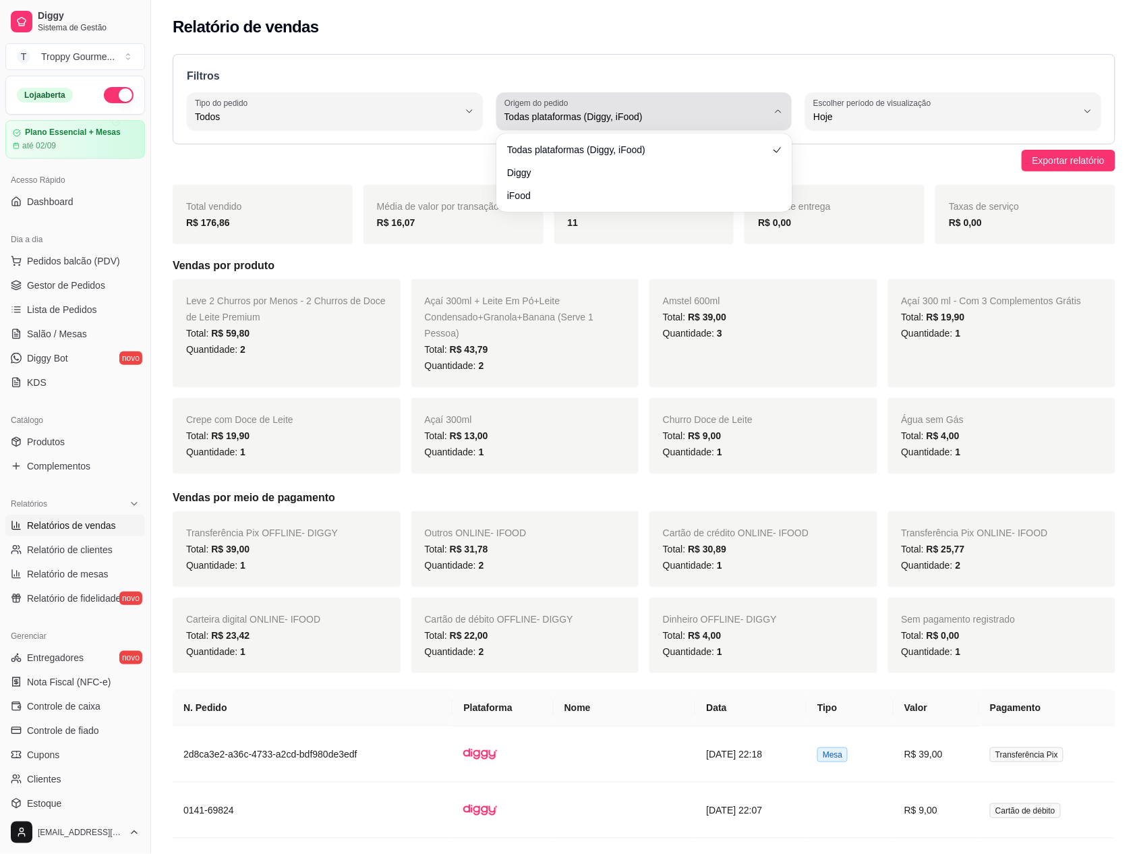
click at [770, 109] on button "Origem do pedido Todas plataformas (Diggy, iFood)" at bounding box center [644, 111] width 296 height 38
click at [780, 63] on div "Filtros ALL Tipo do pedido Todos Entrega Retirada Mesa Consumo local Tipo do pe…" at bounding box center [644, 99] width 943 height 90
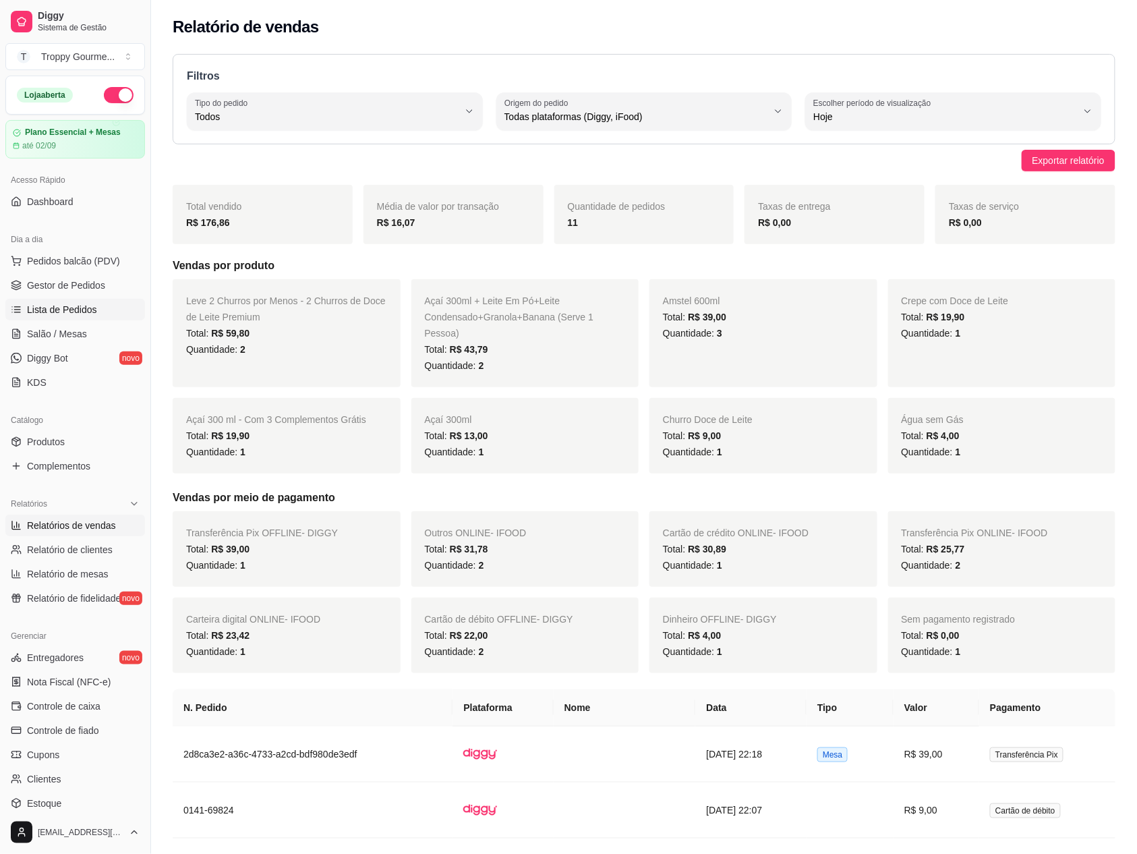
click at [82, 308] on span "Lista de Pedidos" at bounding box center [62, 309] width 70 height 13
